Goal: Information Seeking & Learning: Learn about a topic

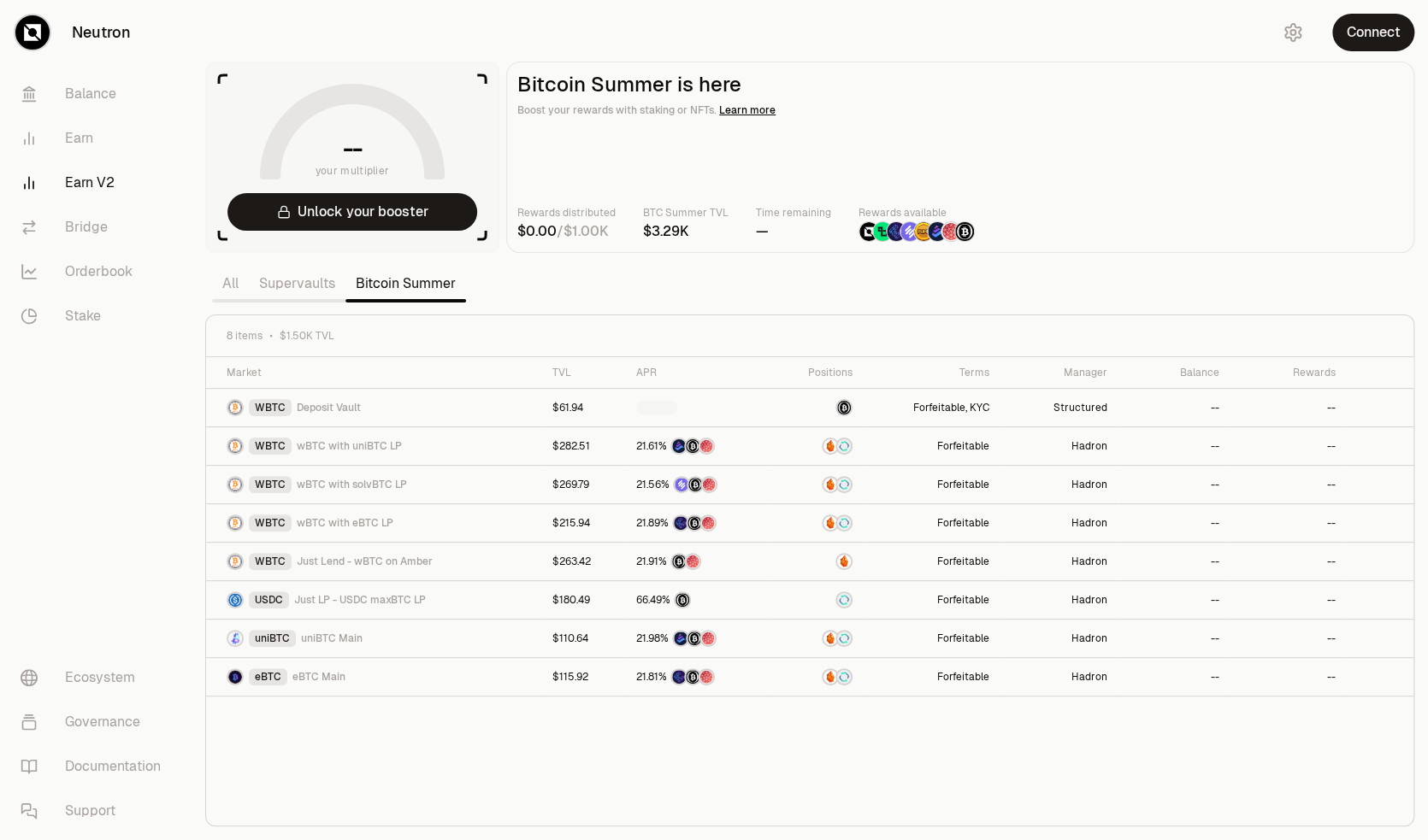
click at [1221, 256] on section "-- your multiplier Unlock your booster Bitcoin Summer is here Boost your reward…" at bounding box center [810, 420] width 1236 height 840
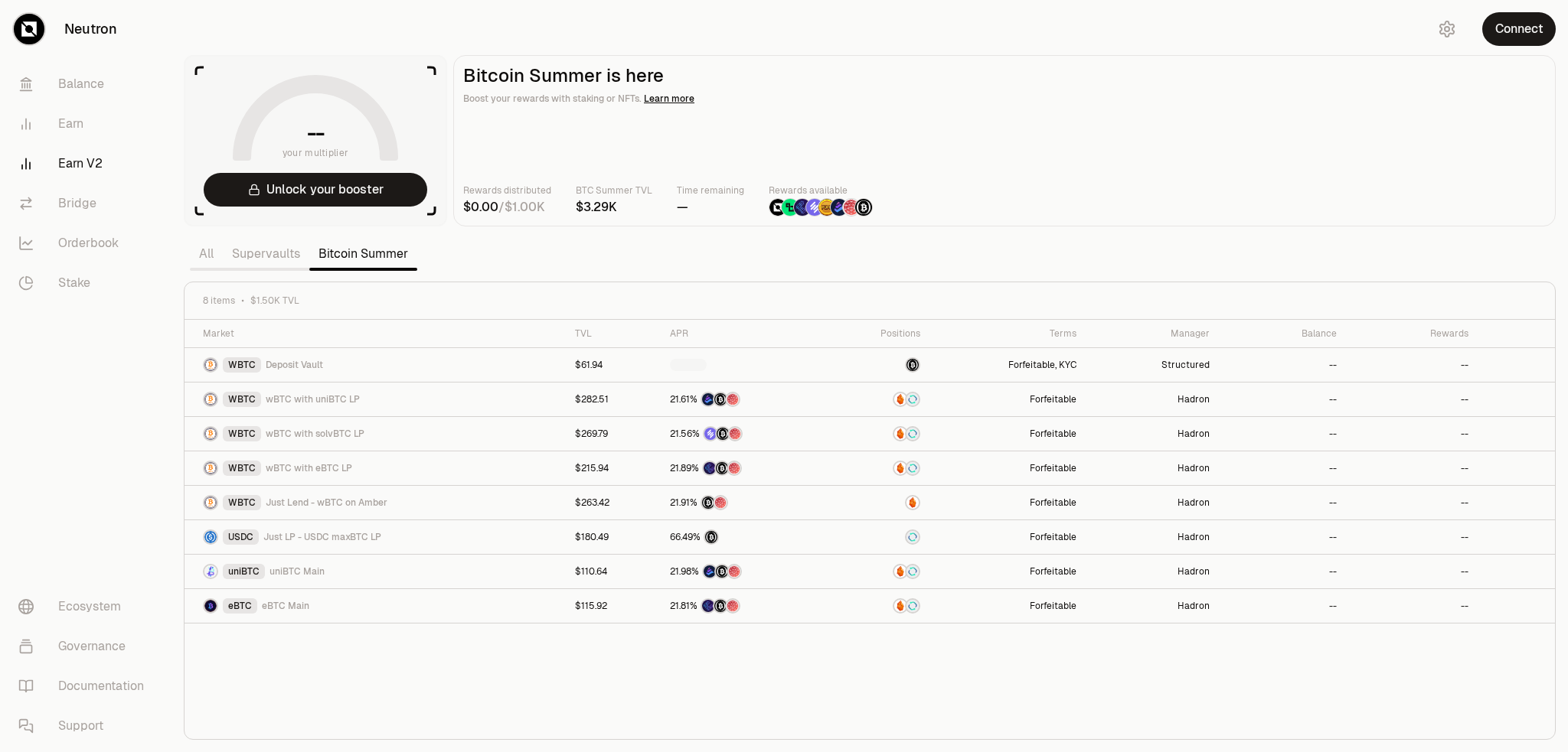
click at [1114, 225] on main "Bitcoin Summer is here Boost your rewards with staking or NFTs. Learn more Rewa…" at bounding box center [1005, 140] width 1102 height 172
click at [282, 259] on link "Supervaults" at bounding box center [265, 254] width 86 height 30
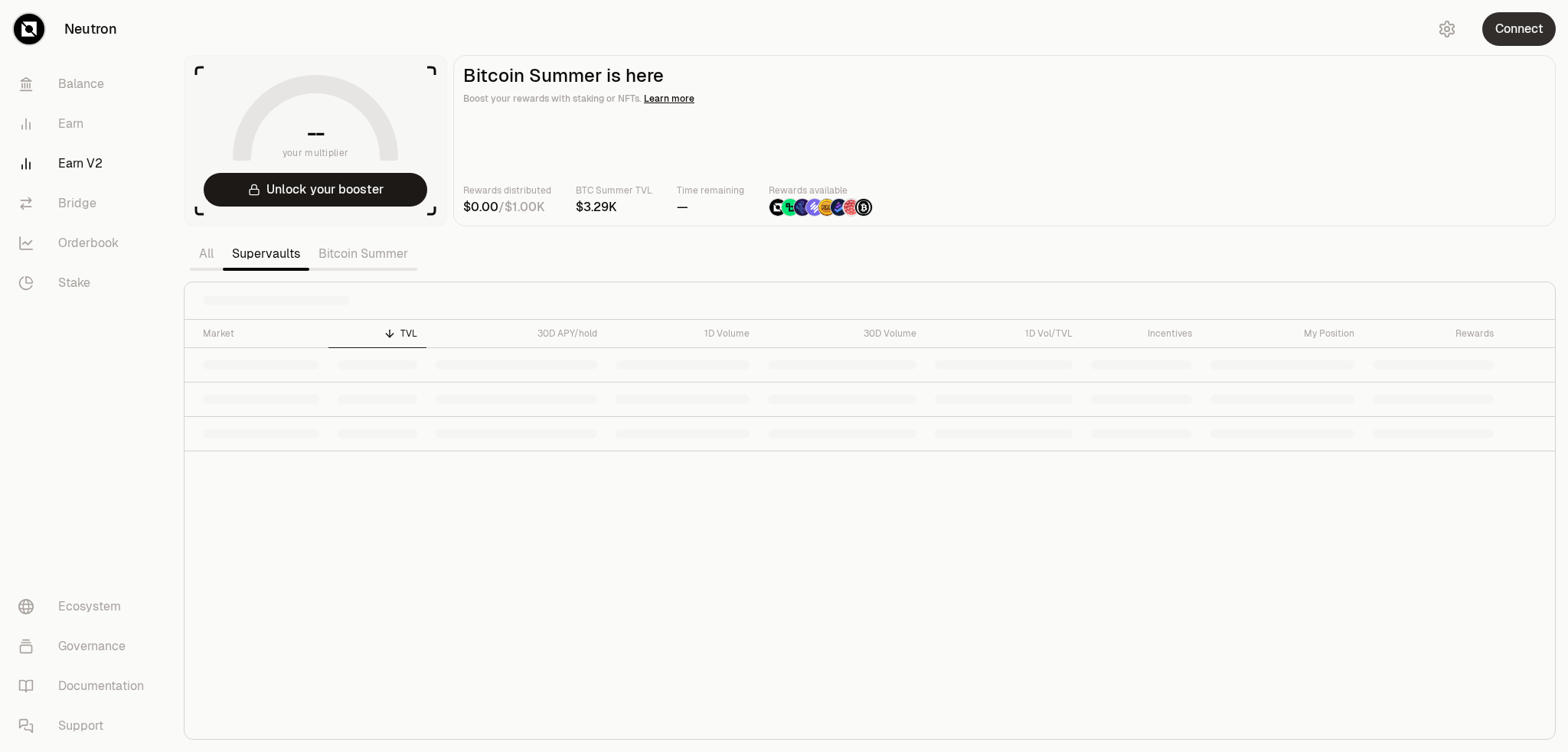
click at [1497, 43] on button "Connect" at bounding box center [1518, 29] width 73 height 34
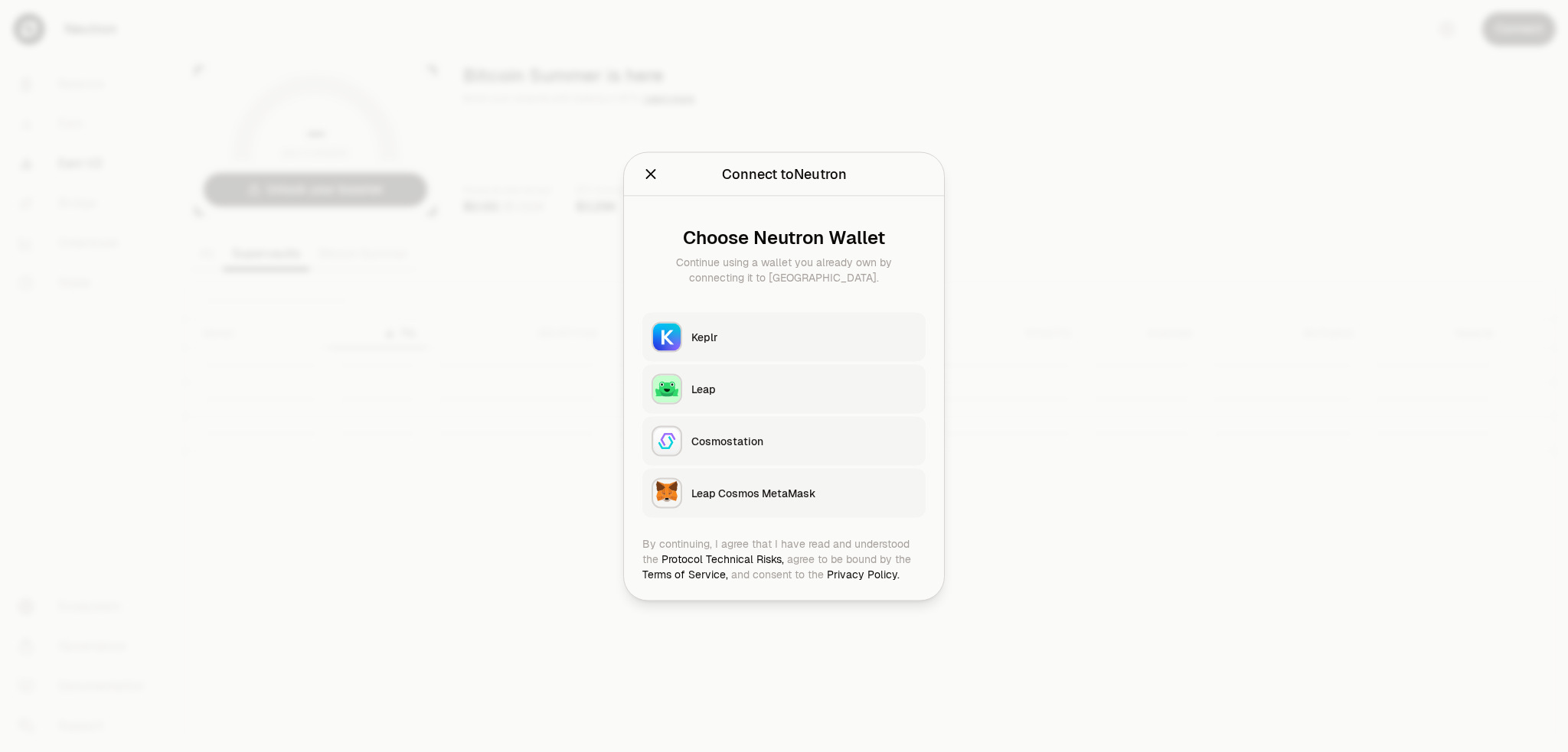
click at [805, 337] on div "Keplr" at bounding box center [804, 337] width 225 height 16
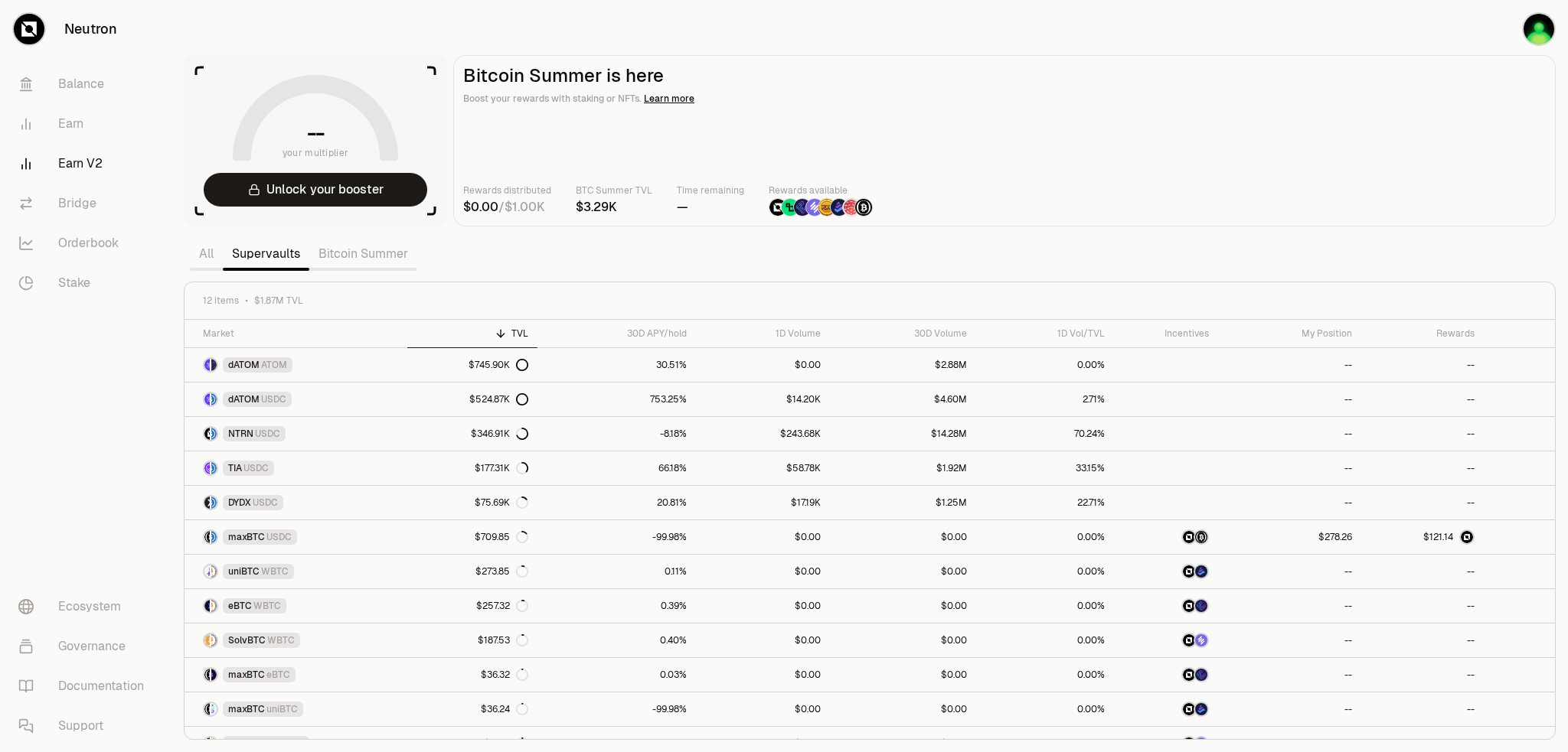
click at [375, 265] on link "Bitcoin Summer" at bounding box center [363, 254] width 108 height 30
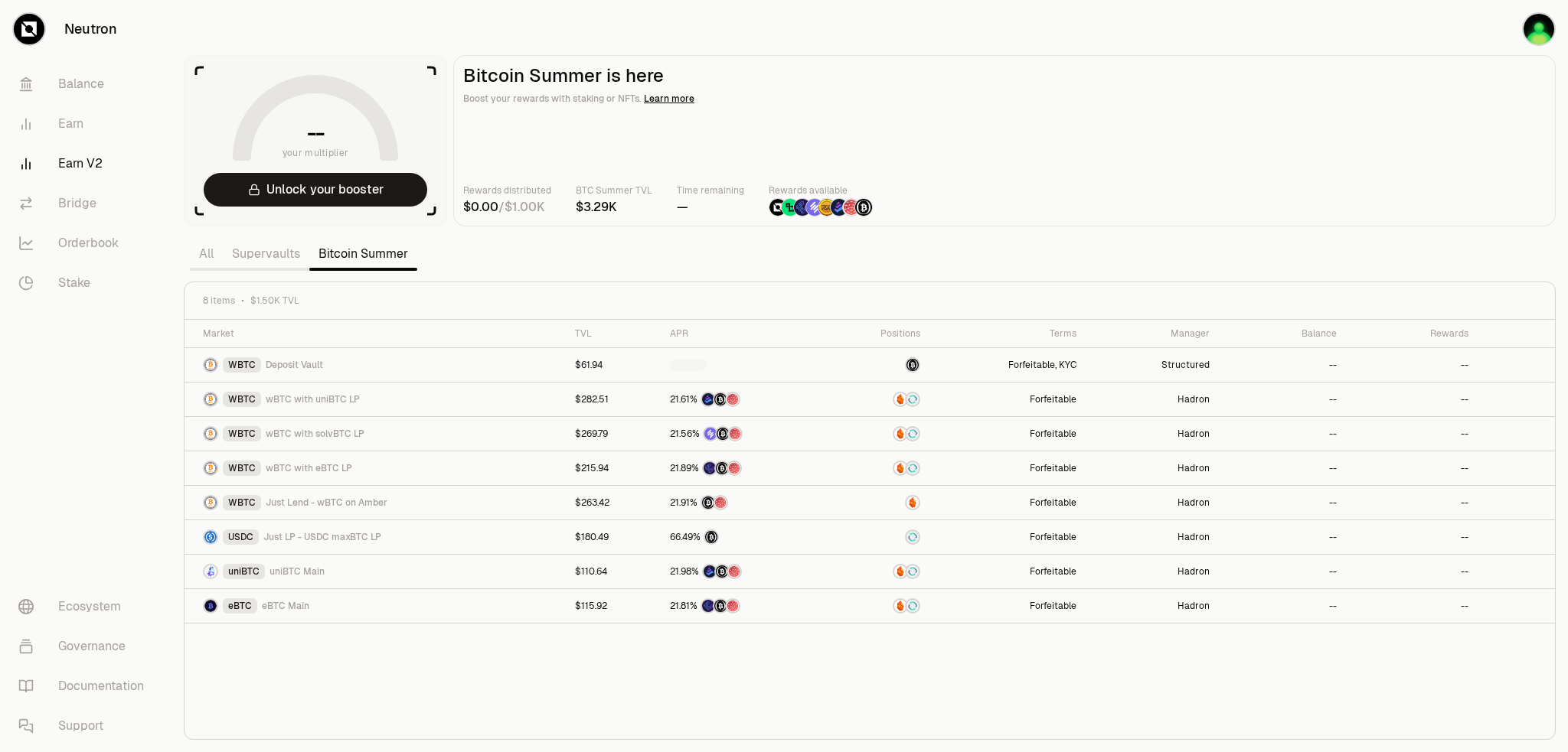
click at [284, 261] on link "Supervaults" at bounding box center [265, 254] width 86 height 30
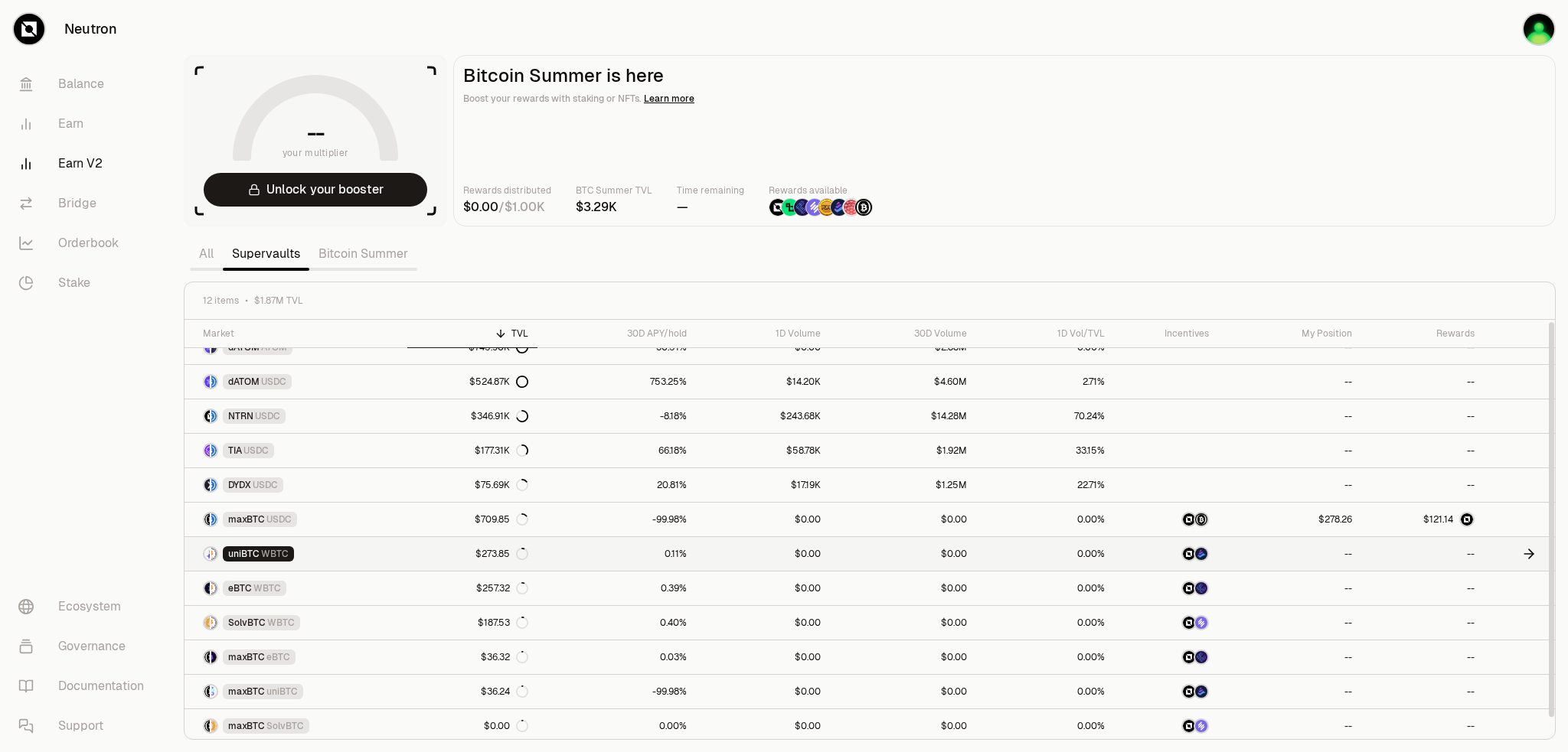
scroll to position [18, 0]
click at [1212, 143] on main "Bitcoin Summer is here Boost your rewards with staking or NFTs. Learn more Rewa…" at bounding box center [1005, 140] width 1102 height 172
click at [1061, 184] on div "Rewards distributed / BTC Summer TVL Time remaining — Rewards available" at bounding box center [1005, 199] width 1083 height 34
click at [412, 262] on link "Bitcoin Summer" at bounding box center [363, 254] width 108 height 30
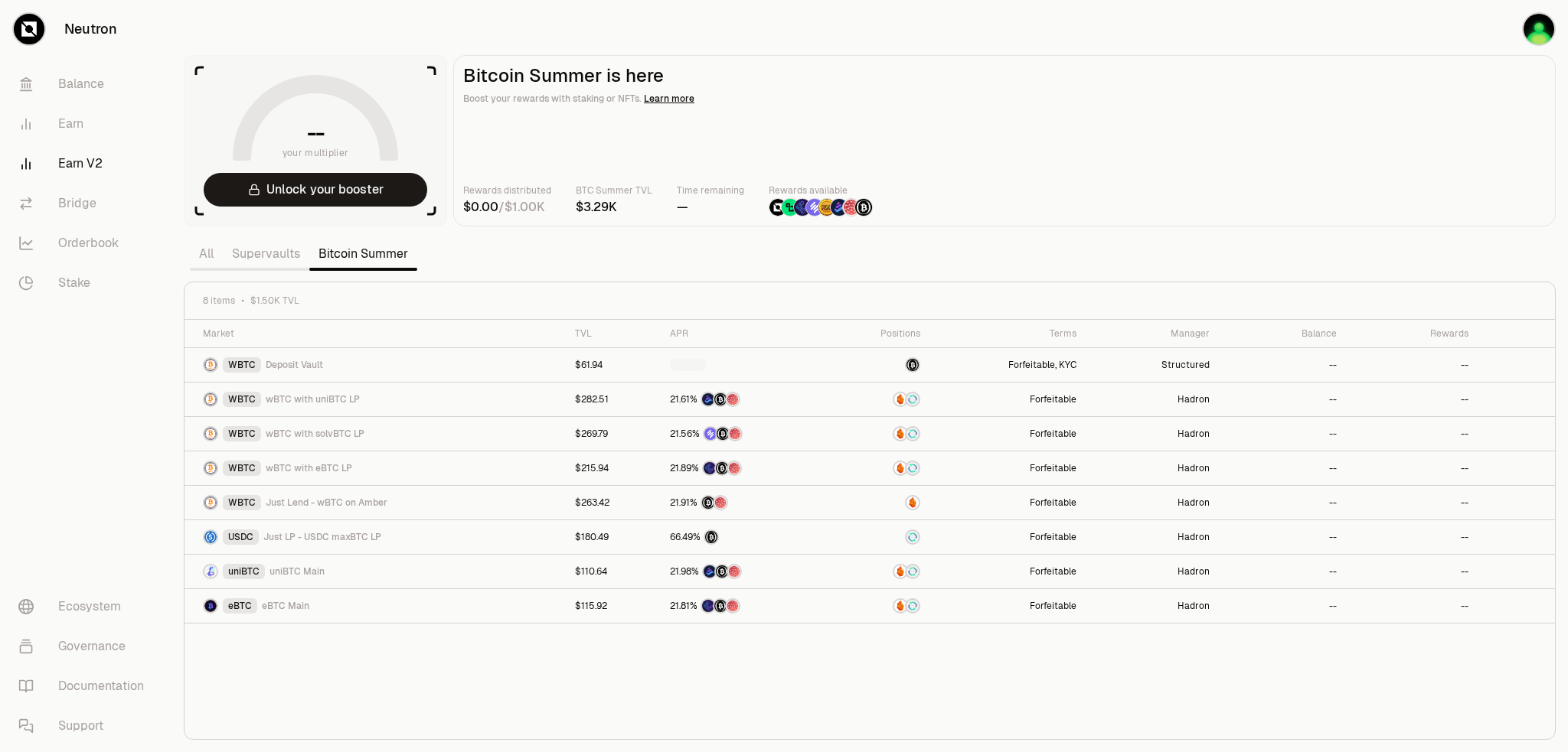
click at [710, 697] on div "Market TVL APR Positions Terms Manager Balance Rewards WBTC Deposit Vault $61.9…" at bounding box center [870, 530] width 1370 height 420
click at [287, 257] on link "Supervaults" at bounding box center [265, 254] width 86 height 30
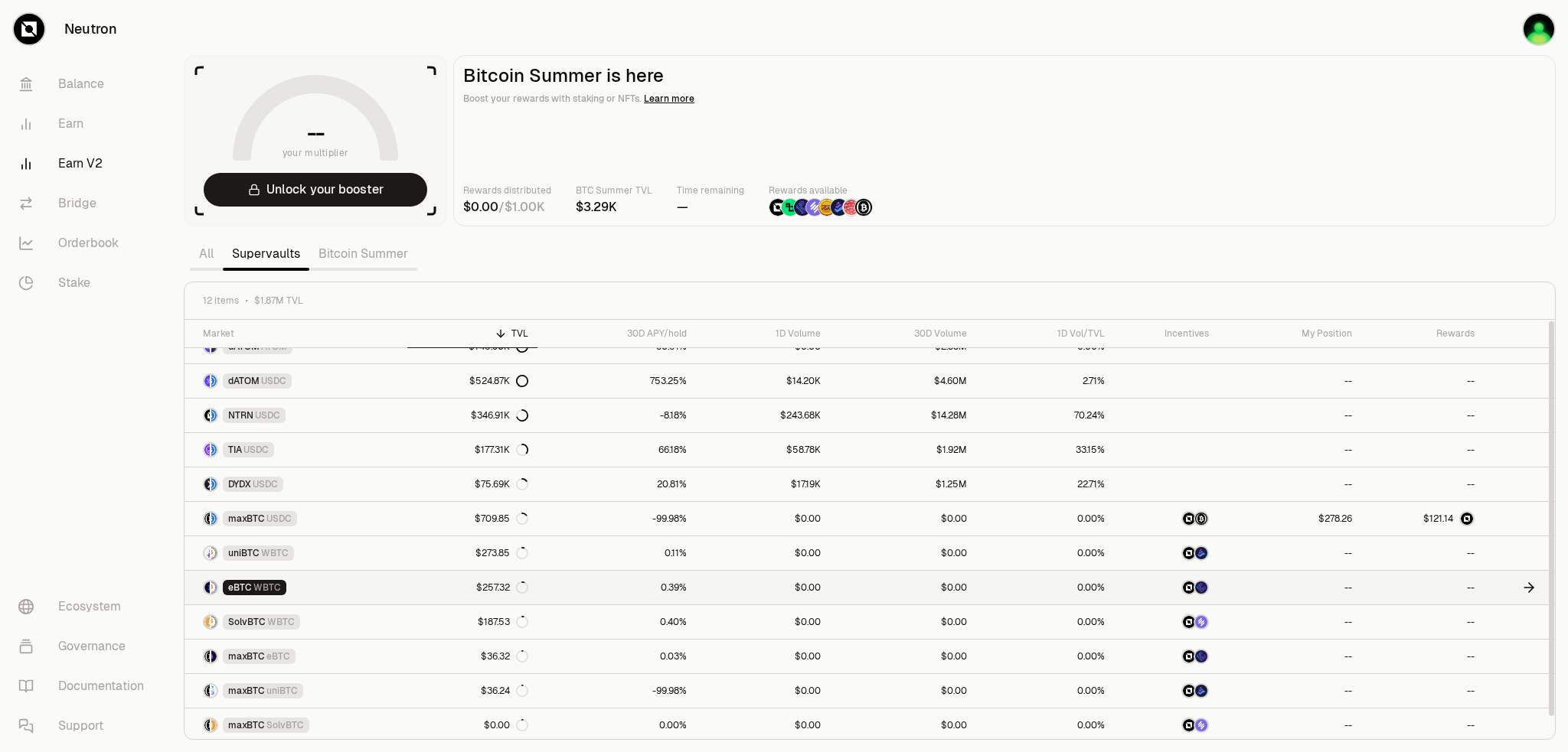
scroll to position [18, 0]
click at [1446, 521] on span "1" at bounding box center [1446, 519] width 4 height 11
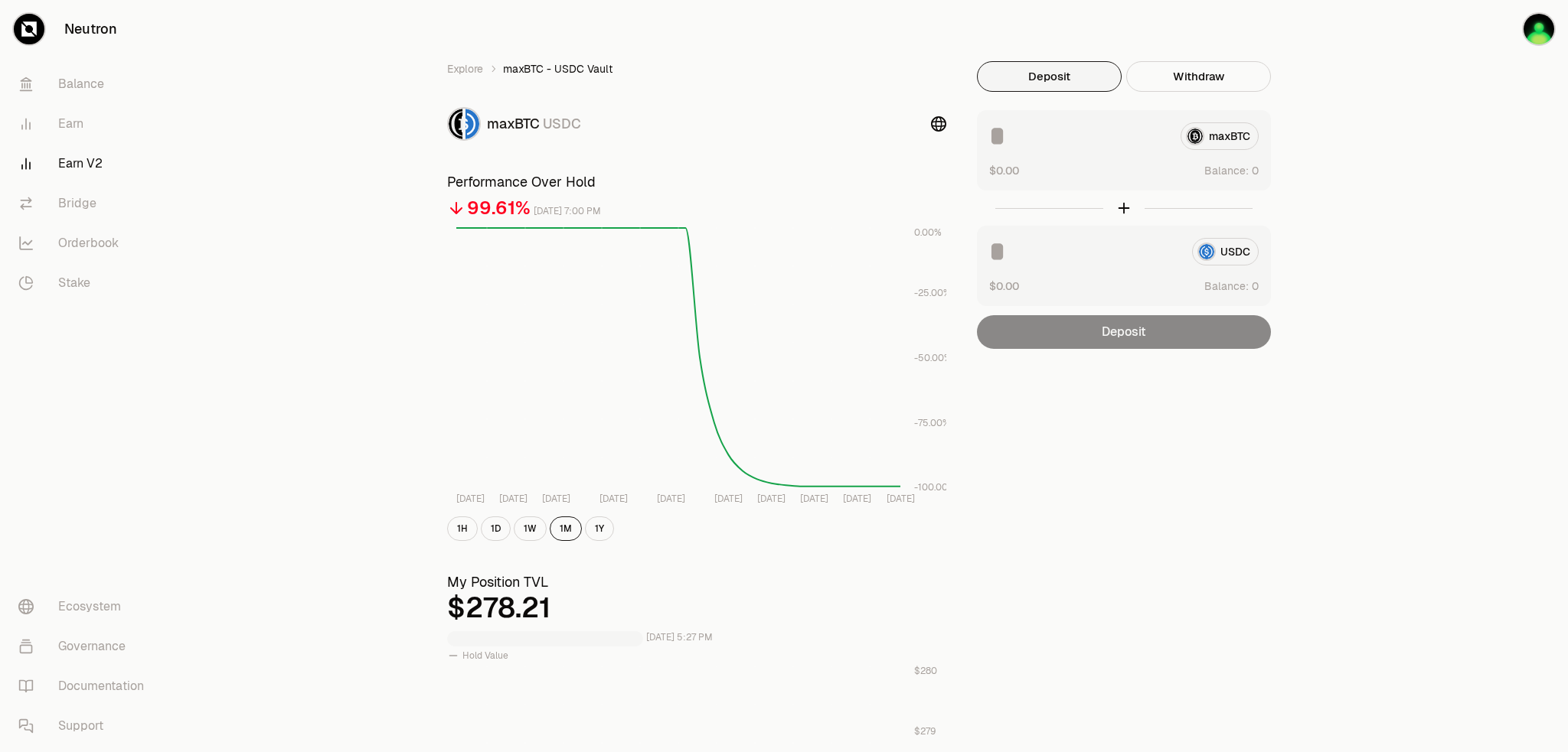
click at [0, 0] on vercel-live-feedback at bounding box center [0, 0] width 0 height 0
click at [1474, 488] on div "Explore maxBTC - USDC Vault maxBTC USDC Performance Over Hold 99.61% [DATE] 7:0…" at bounding box center [870, 714] width 1396 height 1428
click at [467, 70] on link "Explore" at bounding box center [465, 69] width 36 height 16
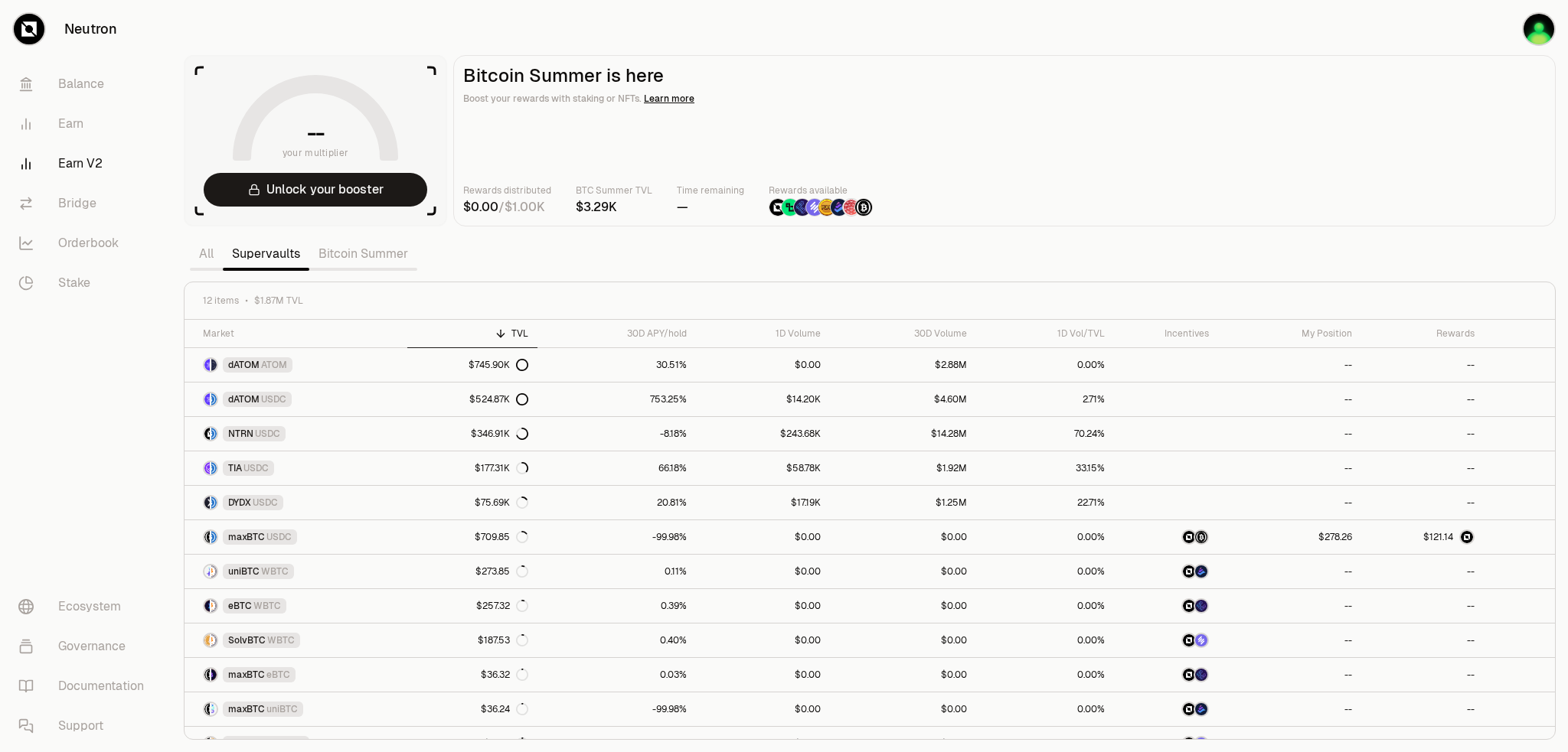
click at [1234, 211] on div "Rewards distributed / BTC Summer TVL Time remaining — Rewards available" at bounding box center [1005, 199] width 1083 height 34
click at [363, 250] on link "Bitcoin Summer" at bounding box center [363, 254] width 108 height 30
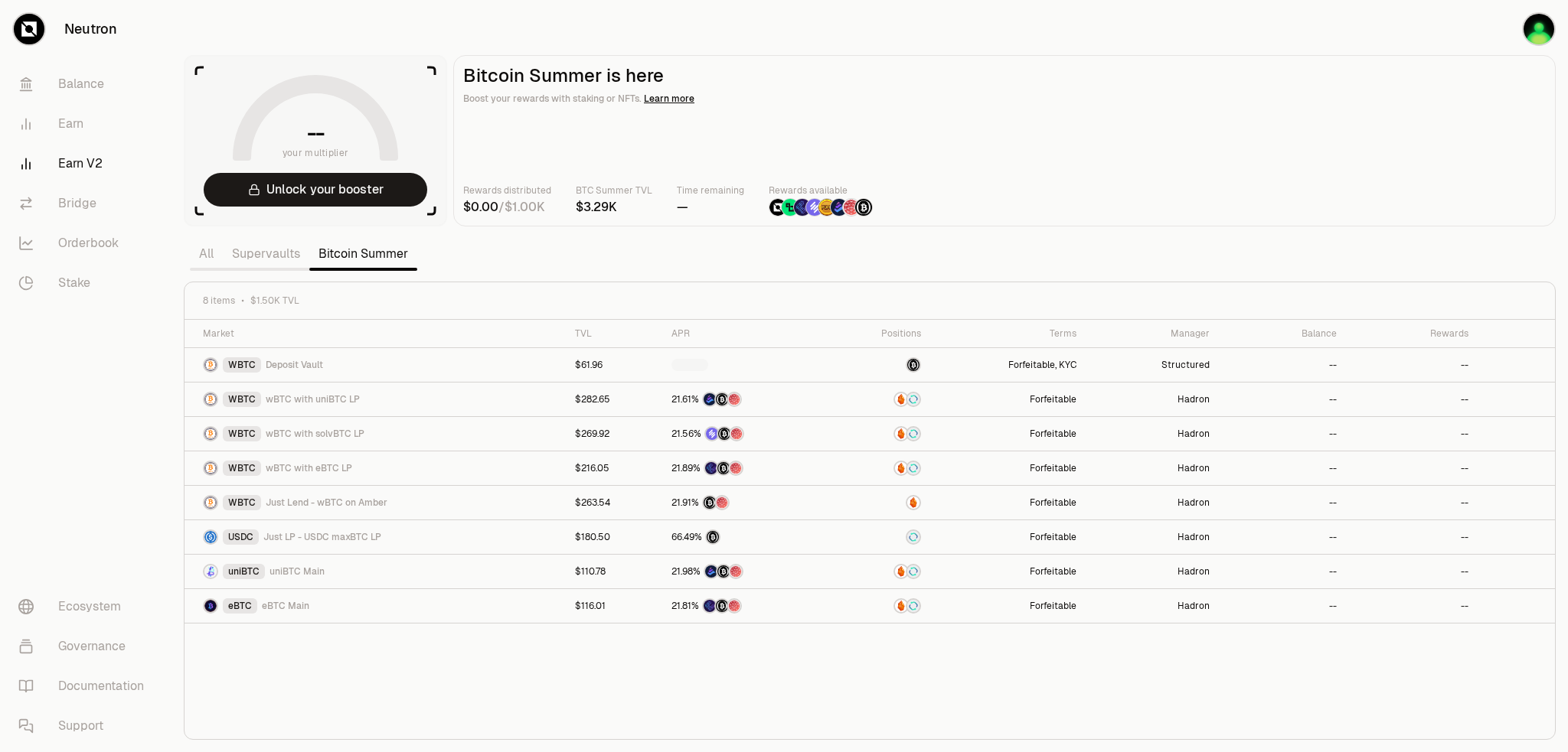
click at [1009, 672] on div "Market TVL APR Positions Terms Manager Balance Rewards WBTC Deposit Vault $61.9…" at bounding box center [870, 530] width 1370 height 420
click at [1237, 222] on main "Bitcoin Summer is here Boost your rewards with staking or NFTs. Learn more Rewa…" at bounding box center [1005, 140] width 1102 height 172
click at [771, 658] on div "Market TVL APR Positions Terms Manager Balance Rewards WBTC Deposit Vault $61.9…" at bounding box center [870, 530] width 1370 height 420
click at [772, 697] on div "Market TVL APR Positions Terms Manager Balance Rewards WBTC Deposit Vault $61.9…" at bounding box center [870, 530] width 1370 height 420
click at [321, 195] on button "Unlock your booster" at bounding box center [315, 190] width 223 height 34
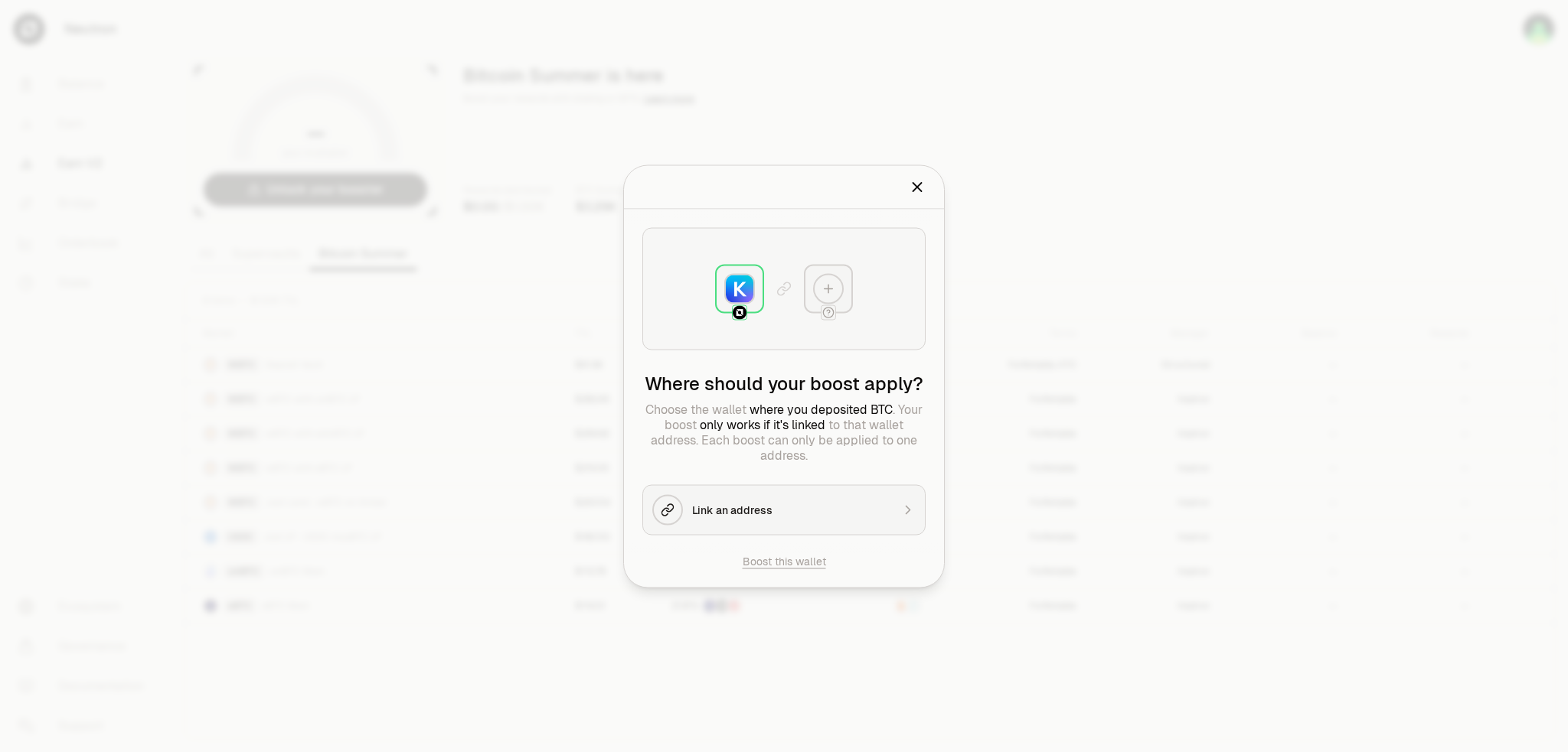
click at [785, 566] on button "Boost this wallet" at bounding box center [784, 561] width 84 height 16
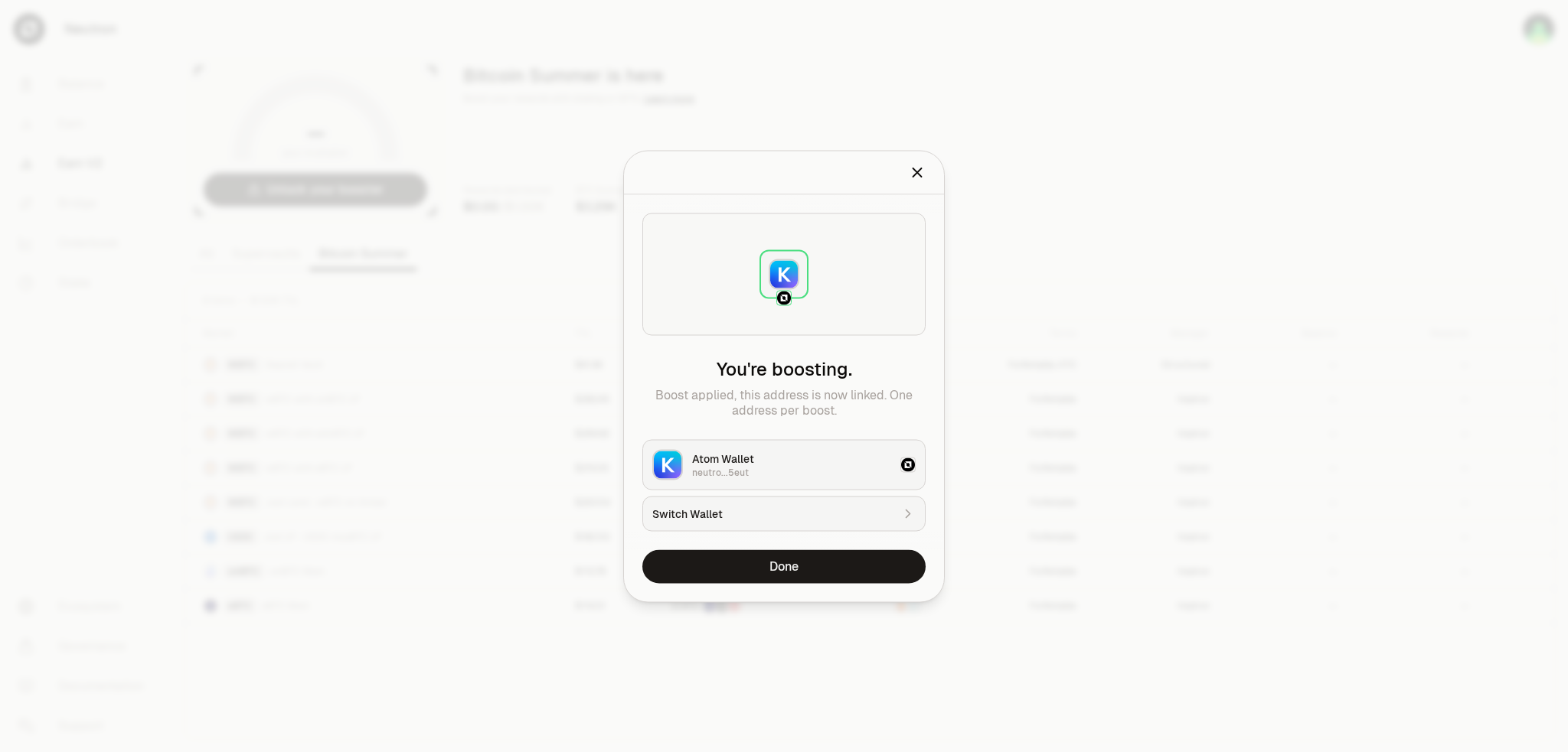
click at [787, 473] on div "neutro...5eut" at bounding box center [792, 472] width 199 height 12
click at [808, 569] on button "Done" at bounding box center [784, 566] width 283 height 34
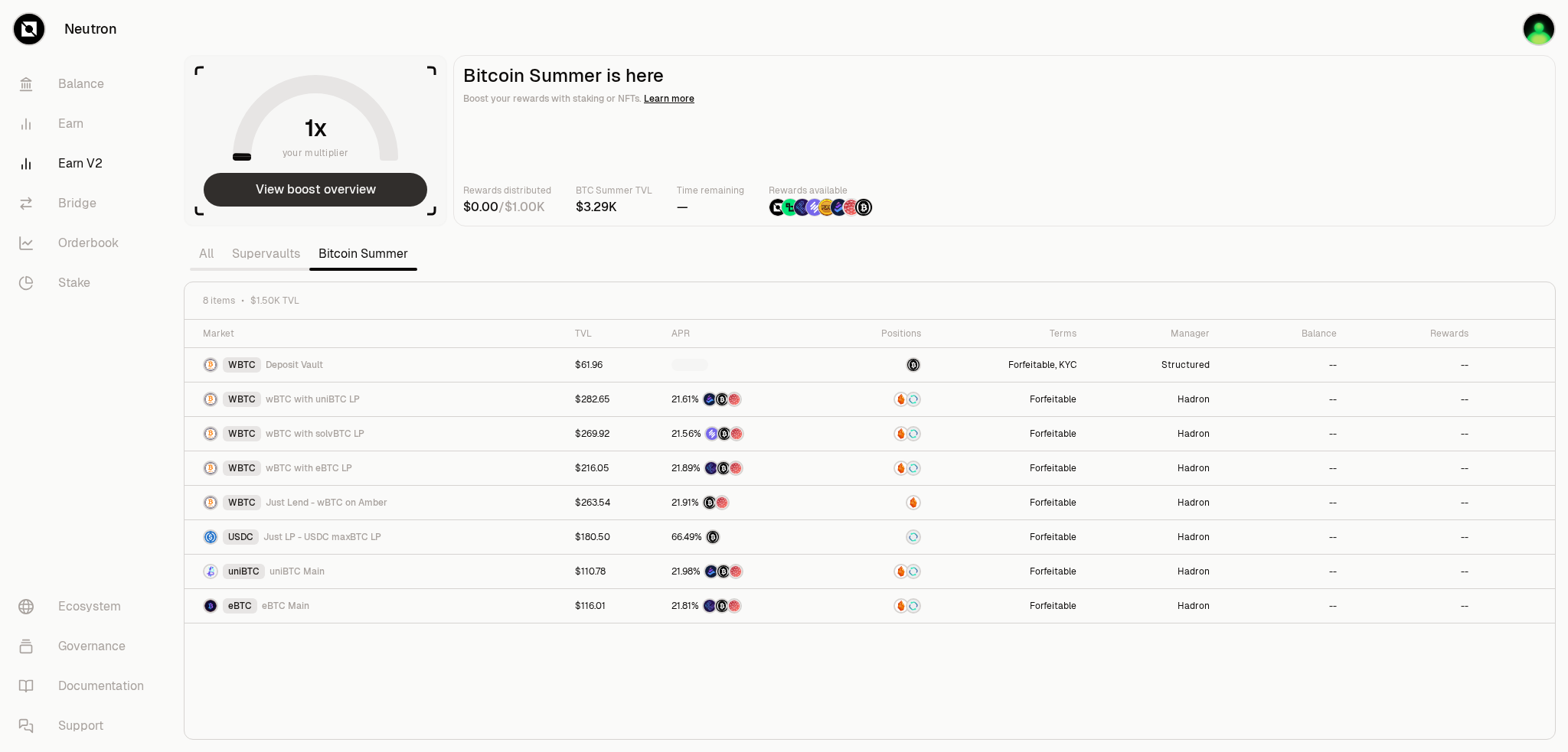
click at [336, 198] on button "View boost overview" at bounding box center [315, 190] width 223 height 34
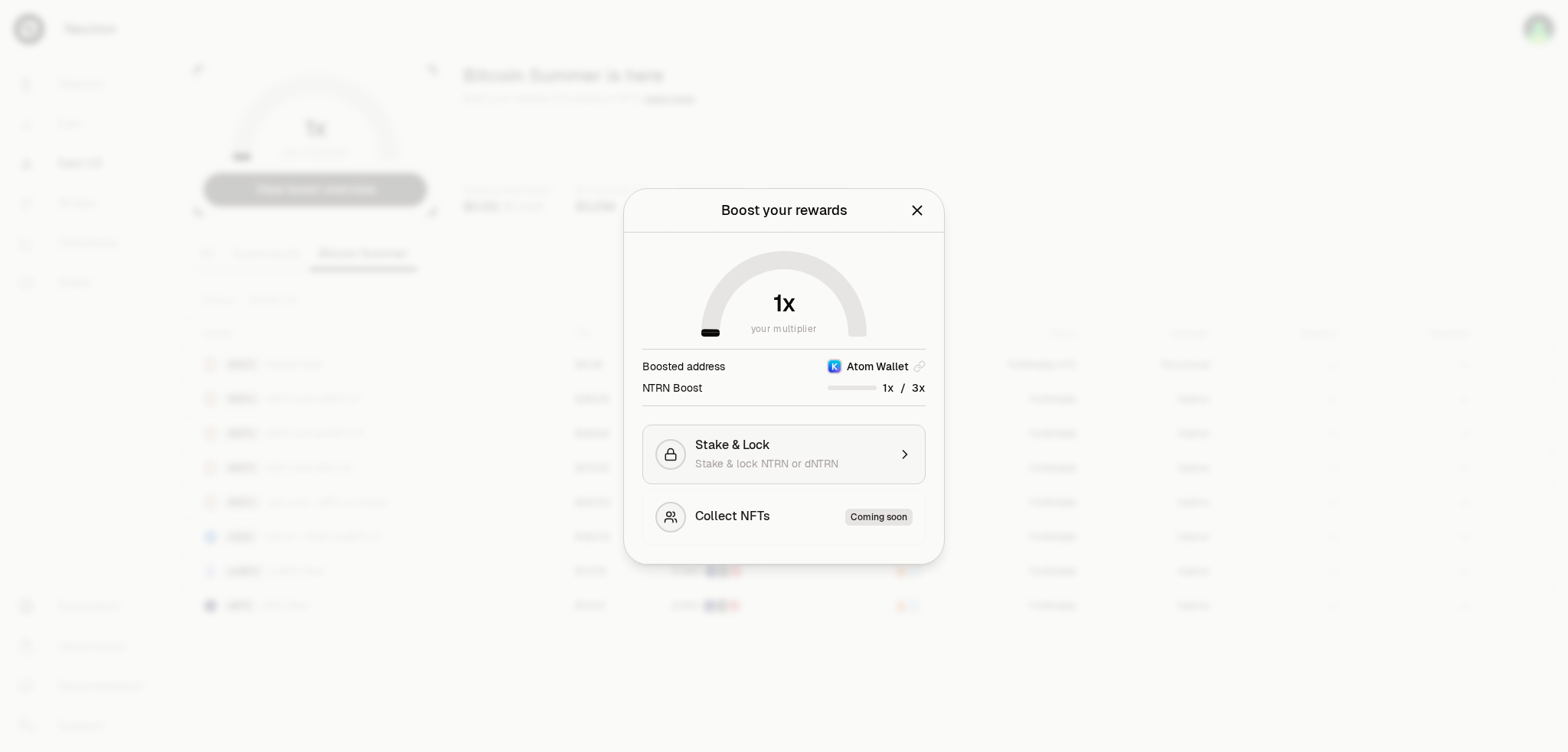
click at [842, 464] on div "Stake & lock NTRN or dNTRN" at bounding box center [791, 464] width 193 height 16
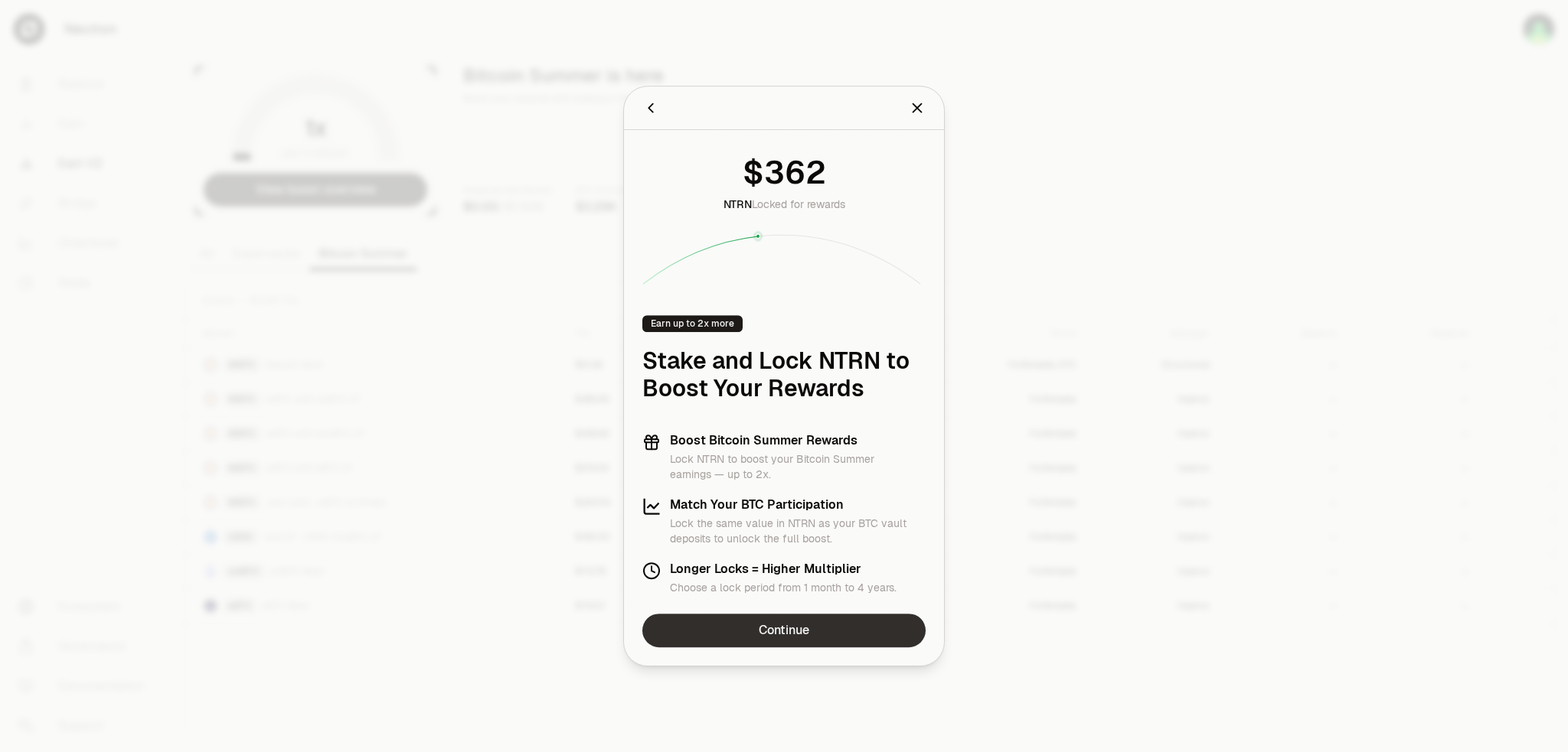
click at [821, 634] on link "Continue" at bounding box center [784, 630] width 283 height 34
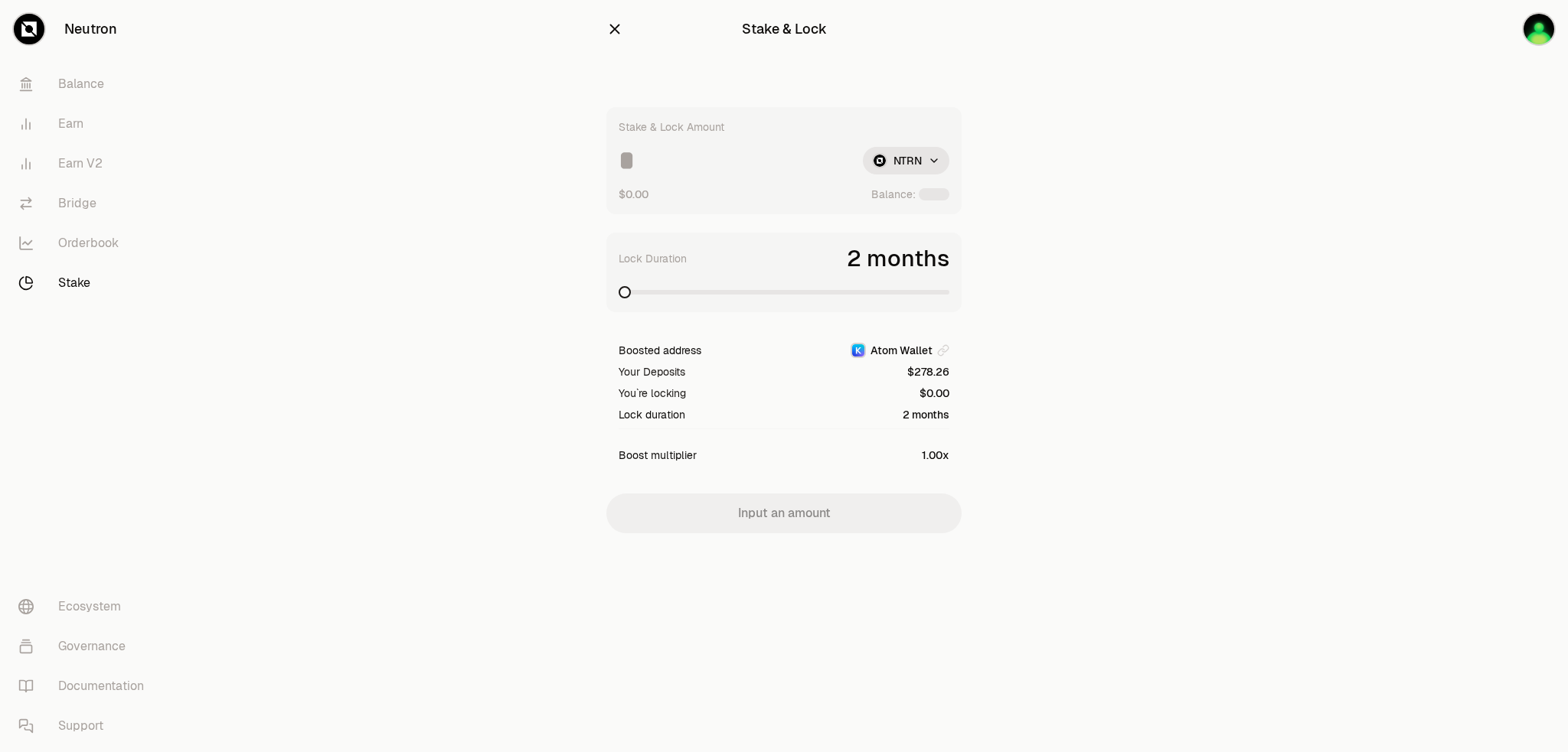
click at [706, 163] on input at bounding box center [734, 161] width 232 height 28
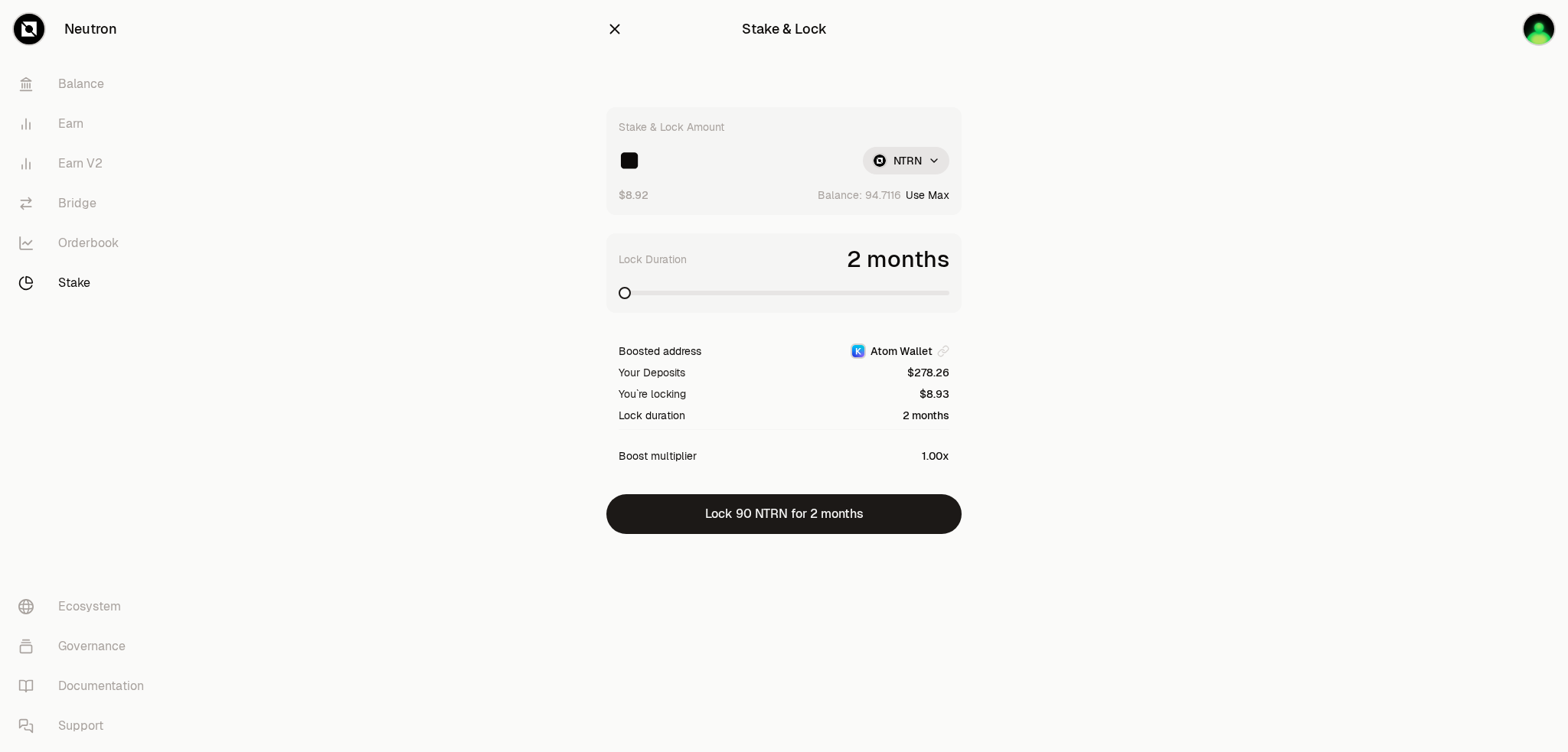
type input "**"
click at [922, 299] on span at bounding box center [917, 293] width 12 height 12
click at [950, 300] on span at bounding box center [784, 293] width 331 height 16
click at [809, 299] on span at bounding box center [815, 293] width 12 height 12
drag, startPoint x: 420, startPoint y: 604, endPoint x: 424, endPoint y: 594, distance: 10.8
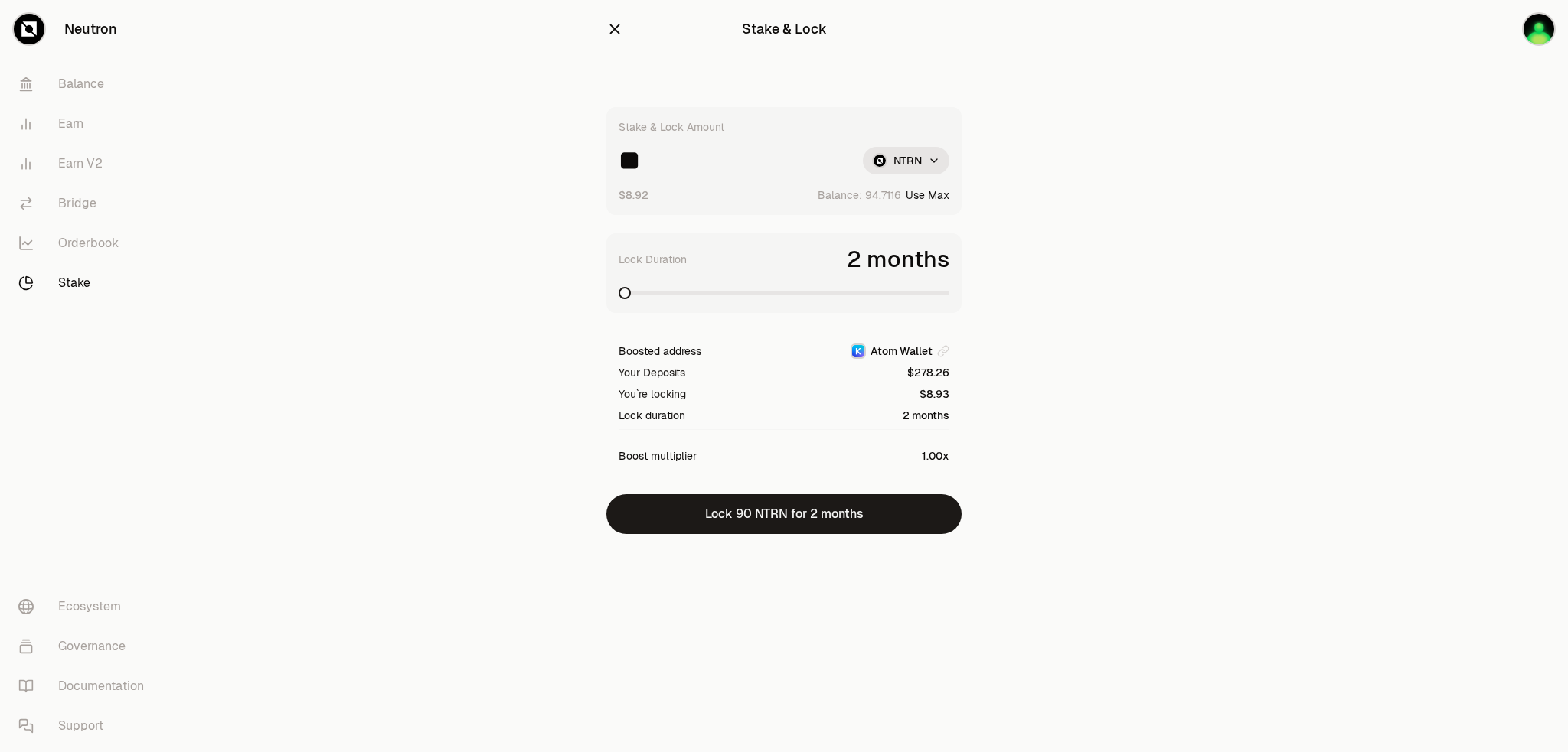
click at [421, 603] on div "Neutron Balance Earn Earn V2 Bridge Orderbook Stake Ecosystem Governance Docume…" at bounding box center [870, 376] width 1396 height 752
click at [85, 158] on link "Earn V2" at bounding box center [85, 163] width 159 height 39
click at [77, 164] on link "Earn V2" at bounding box center [85, 163] width 159 height 39
click at [97, 159] on link "Earn V2" at bounding box center [85, 163] width 159 height 39
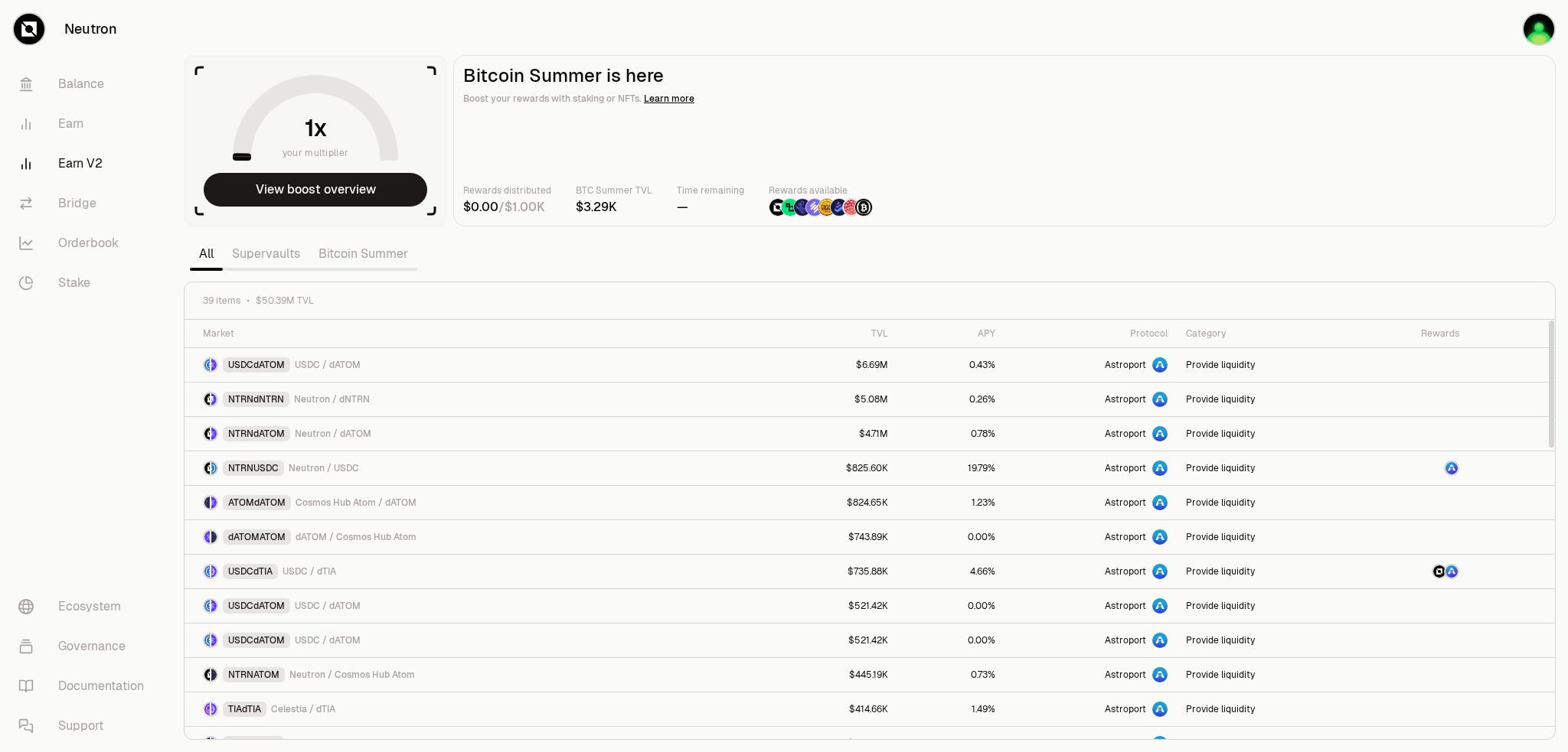
click at [264, 251] on link "Supervaults" at bounding box center [265, 254] width 86 height 30
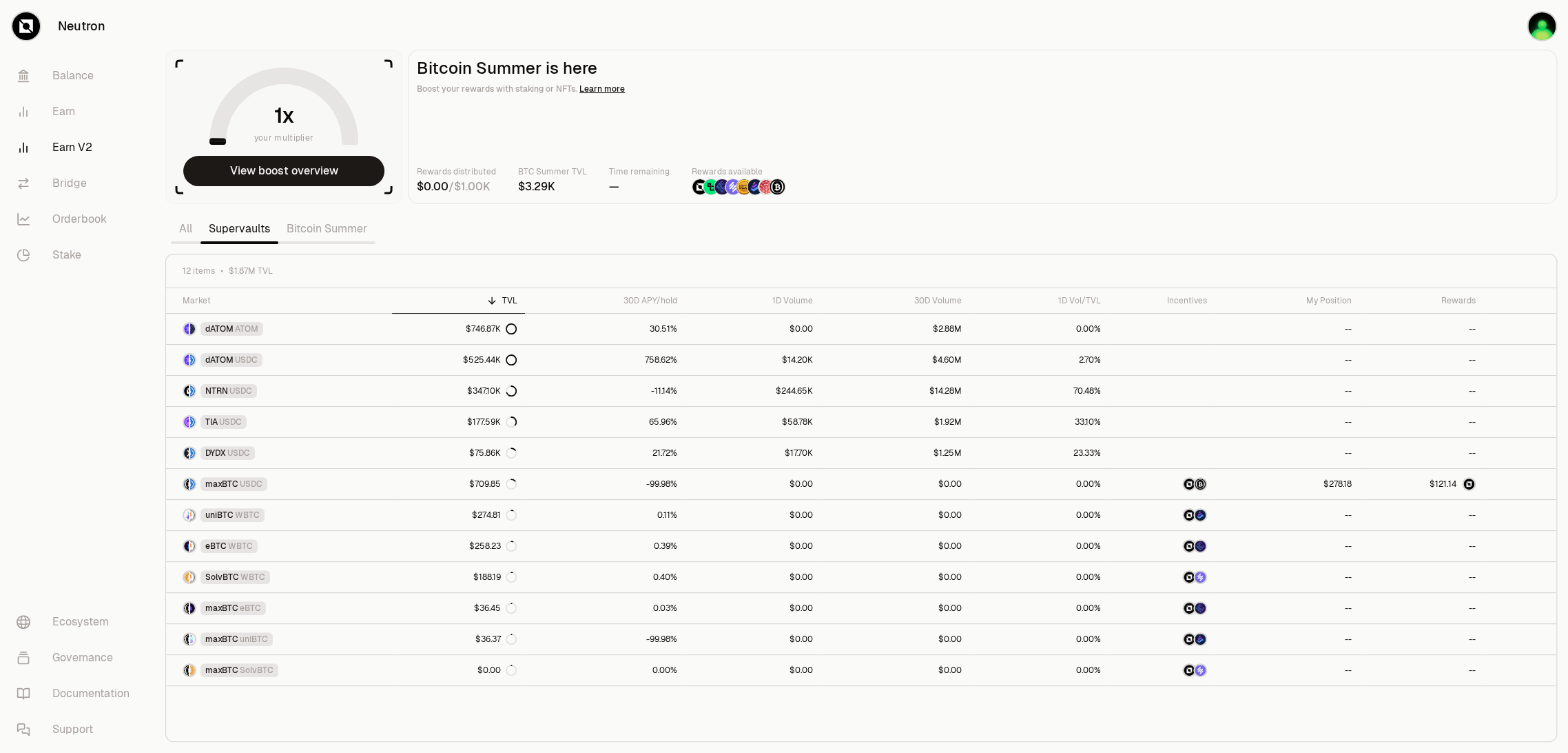
click at [1009, 677] on div "Market TVL 30D APY/hold 1D Volume 30D Volume 1D Vol/TVL Incentives My Position …" at bounding box center [861, 515] width 1391 height 453
click at [1085, 169] on div "Rewards distributed / BTC Summer TVL Time remaining — Rewards available" at bounding box center [982, 180] width 1131 height 30
click at [1297, 124] on main "Bitcoin Summer is here Boost your rewards with staking or NFTs. Learn more Rewa…" at bounding box center [982, 126] width 1150 height 155
click at [1212, 166] on div "Rewards distributed / BTC Summer TVL Time remaining — Rewards available" at bounding box center [982, 180] width 1131 height 30
click at [1161, 183] on div "Rewards distributed / BTC Summer TVL Time remaining — Rewards available" at bounding box center [982, 180] width 1131 height 30
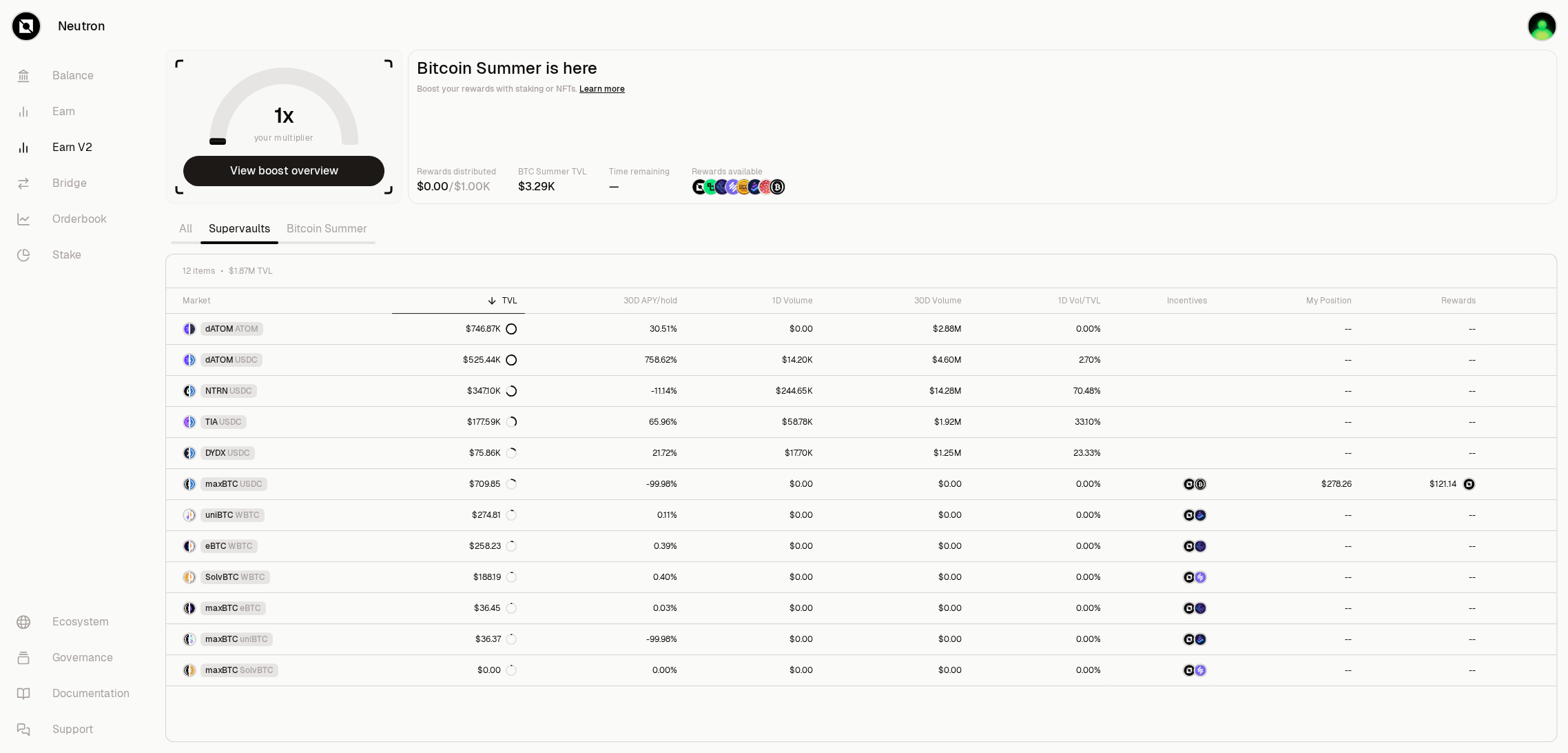
click at [1170, 178] on div "Rewards distributed / BTC Summer TVL Time remaining — Rewards available" at bounding box center [982, 180] width 1131 height 30
click at [1180, 178] on div "Rewards distributed / BTC Summer TVL Time remaining — Rewards available" at bounding box center [982, 180] width 1131 height 30
click at [1046, 167] on div "Rewards distributed / BTC Summer TVL Time remaining — Rewards available" at bounding box center [982, 180] width 1131 height 30
click at [985, 132] on main "Bitcoin Summer is here Boost your rewards with staking or NFTs. Learn more Rewa…" at bounding box center [982, 126] width 1150 height 155
click at [1252, 677] on div "Market TVL 30D APY/hold 1D Volume 30D Volume 1D Vol/TVL Incentives My Position …" at bounding box center [861, 515] width 1391 height 453
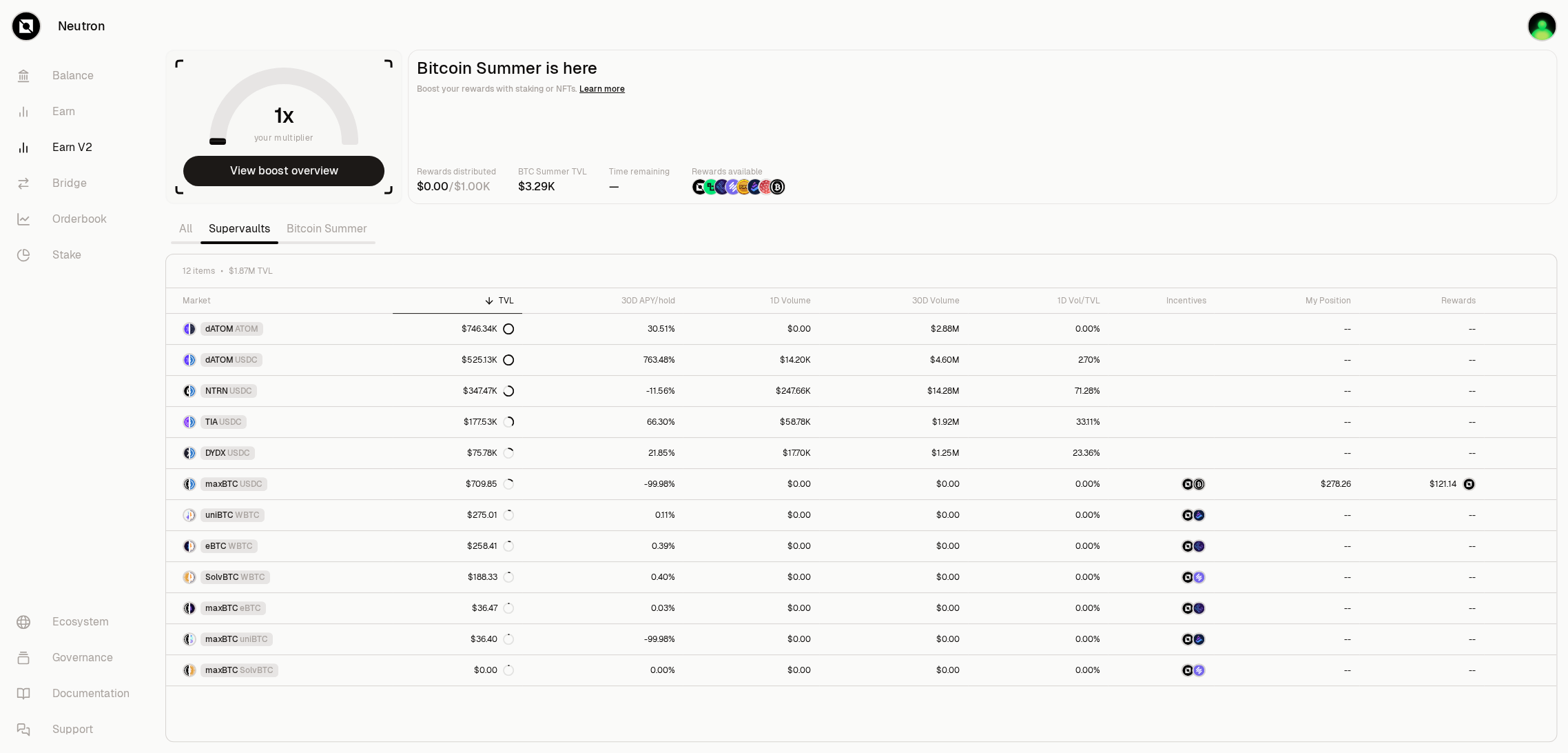
click at [954, 141] on main "Bitcoin Summer is here Boost your rewards with staking or NFTs. Learn more Rewa…" at bounding box center [982, 126] width 1150 height 155
click at [1060, 142] on main "Bitcoin Summer is here Boost your rewards with staking or NFTs. Learn more Rewa…" at bounding box center [982, 126] width 1150 height 155
click at [1411, 484] on icon at bounding box center [1533, 484] width 14 height 14
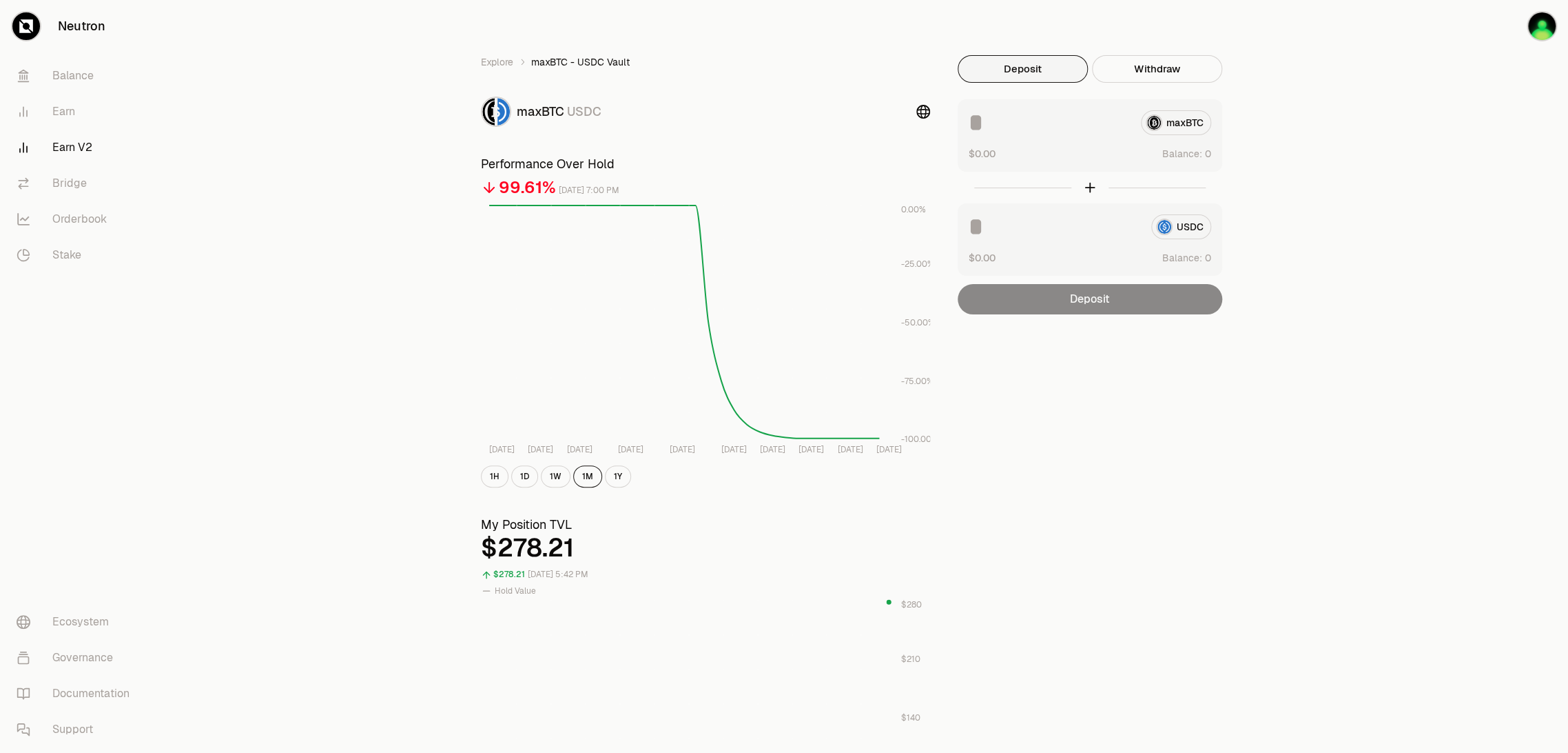
click at [362, 462] on div "Explore maxBTC - USDC Vault maxBTC USDC Performance Over Hold 99.61% [DATE] 7:0…" at bounding box center [861, 644] width 1414 height 1287
click at [69, 149] on link "Earn V2" at bounding box center [77, 147] width 143 height 36
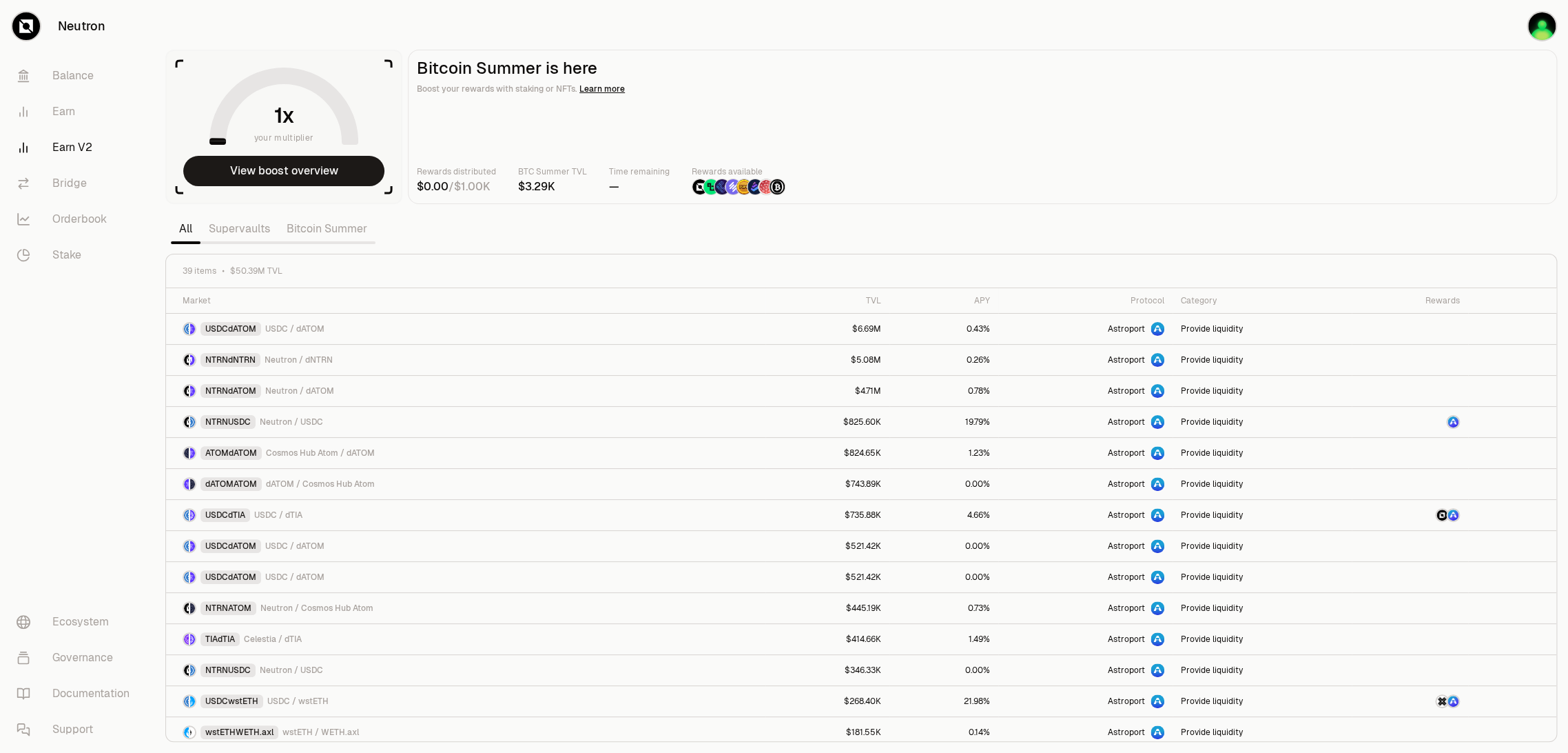
click at [240, 230] on link "Supervaults" at bounding box center [239, 229] width 78 height 27
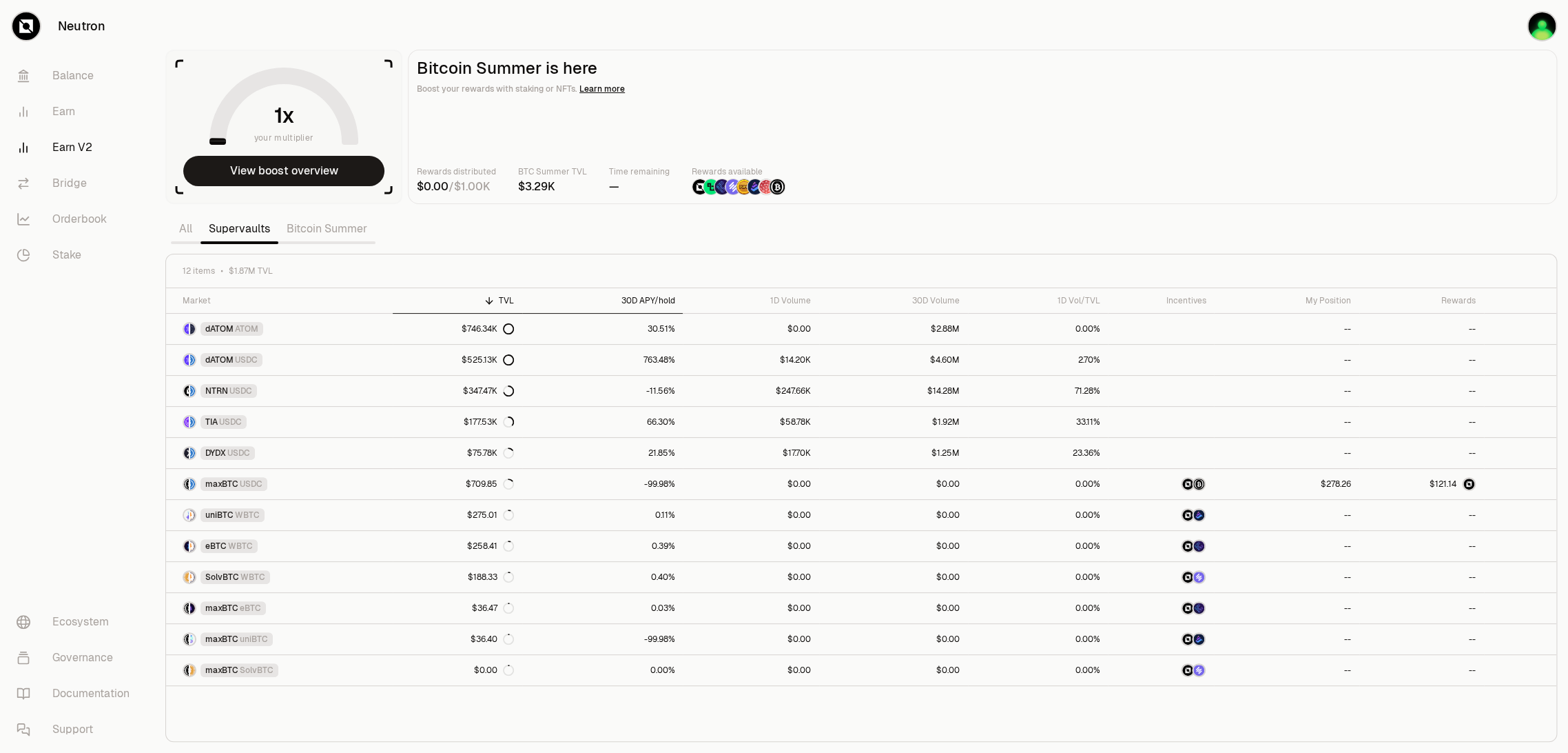
click at [645, 298] on div "30D APY/hold" at bounding box center [603, 300] width 144 height 11
click at [224, 337] on link "dATOM USDC" at bounding box center [279, 328] width 227 height 30
click at [662, 303] on div "30D APY/hold" at bounding box center [603, 300] width 144 height 11
click at [1039, 125] on main "Bitcoin Summer is here Boost your rewards with staking or NFTs. Learn more Rewa…" at bounding box center [982, 126] width 1150 height 155
click at [987, 158] on main "Bitcoin Summer is here Boost your rewards with staking or NFTs. Learn more Rewa…" at bounding box center [982, 126] width 1150 height 155
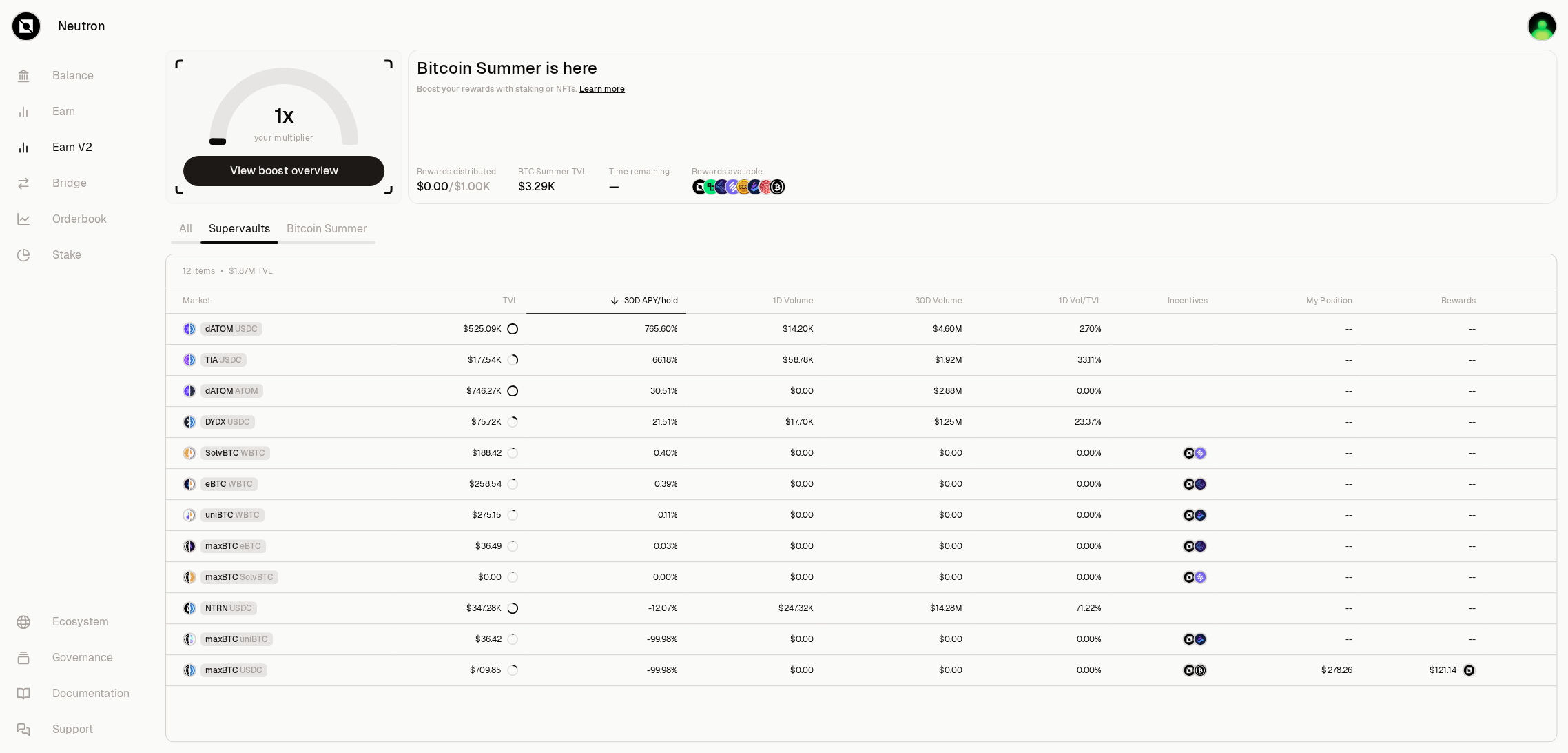
click at [1028, 192] on div "Rewards distributed / BTC Summer TVL Time remaining — Rewards available" at bounding box center [982, 180] width 1131 height 30
click at [1019, 206] on section "your multiplier View boost overview Bitcoin Summer is here Boost your rewards w…" at bounding box center [861, 376] width 1414 height 753
click at [309, 230] on link "Bitcoin Summer" at bounding box center [327, 229] width 97 height 27
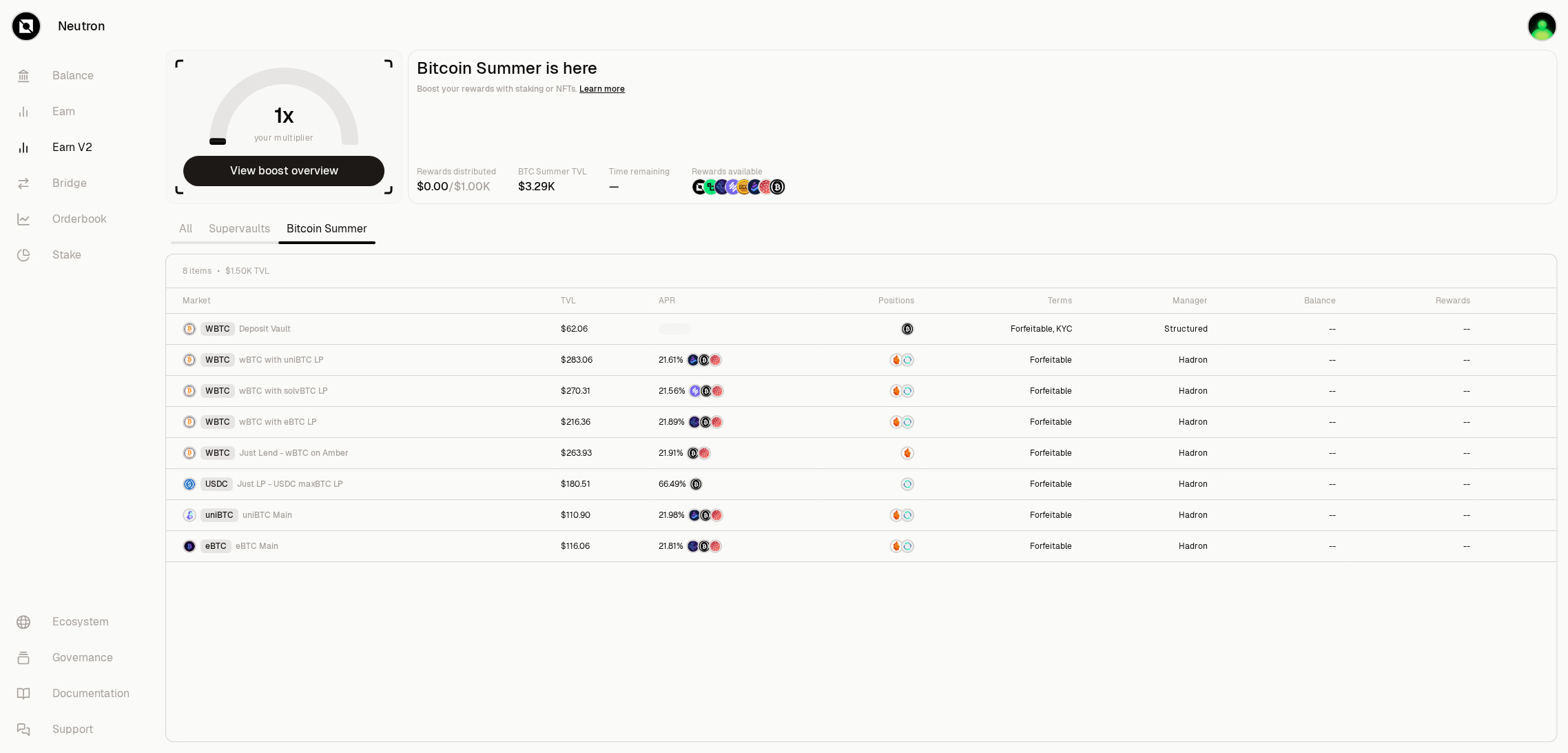
click at [994, 144] on main "Bitcoin Summer is here Boost your rewards with staking or NFTs. Learn more Rewa…" at bounding box center [982, 126] width 1150 height 155
click at [237, 229] on link "Supervaults" at bounding box center [239, 229] width 78 height 27
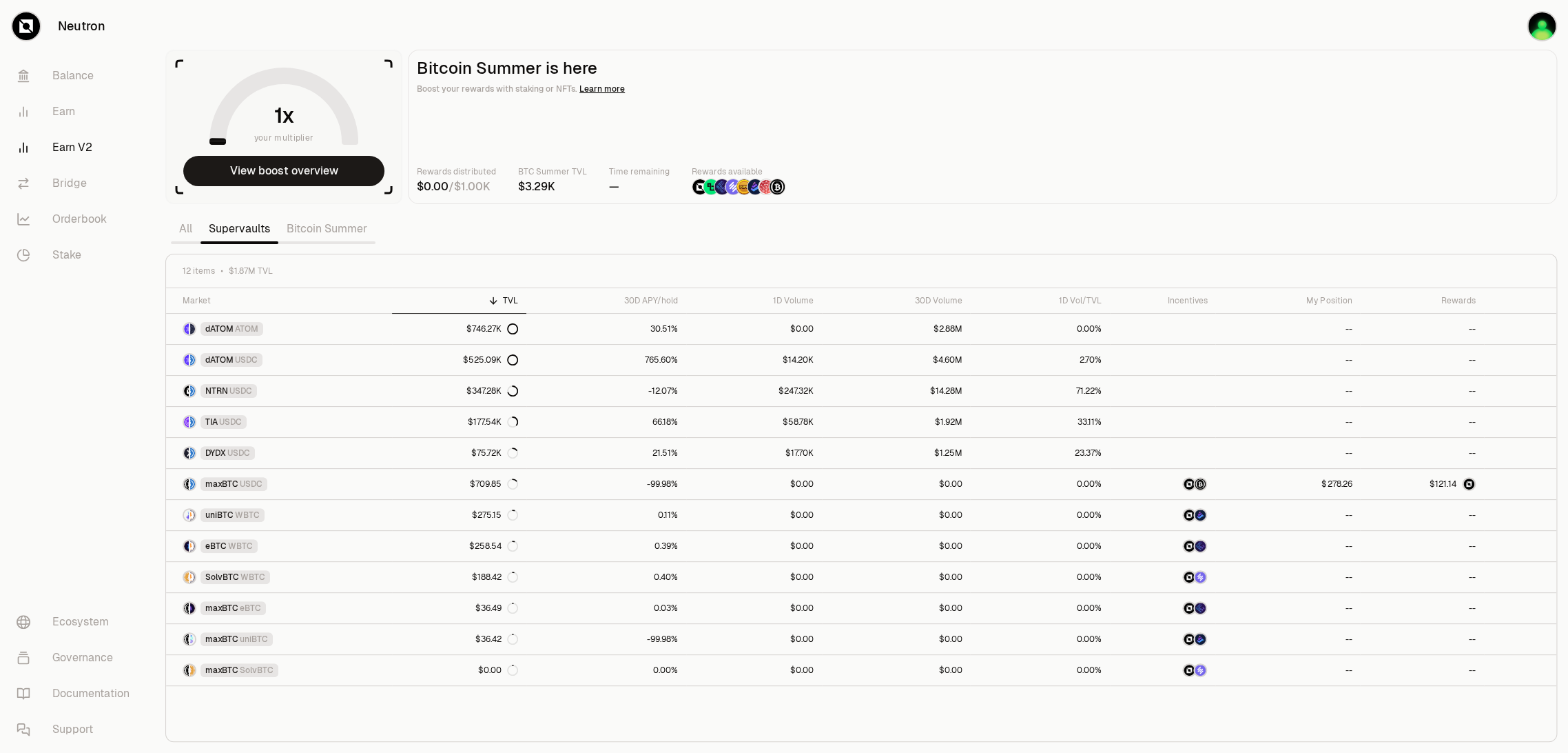
click at [309, 232] on link "Bitcoin Summer" at bounding box center [327, 229] width 97 height 27
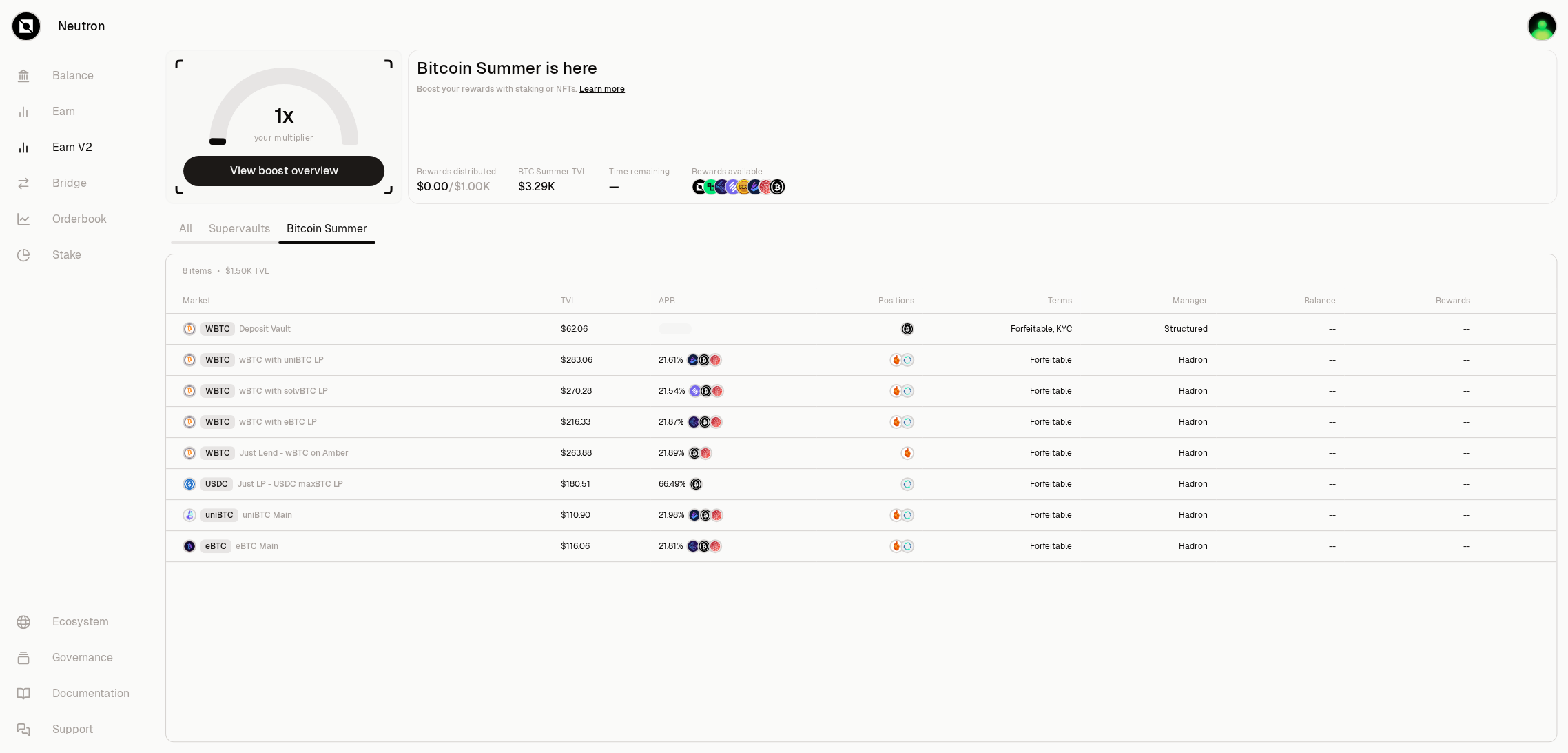
click at [998, 168] on div "Rewards distributed / BTC Summer TVL Time remaining — Rewards available" at bounding box center [982, 180] width 1131 height 30
click at [590, 639] on div "Market TVL APR Positions Terms Manager Balance Rewards WBTC Deposit Vault $62.0…" at bounding box center [861, 515] width 1391 height 453
click at [246, 219] on link "Supervaults" at bounding box center [239, 229] width 78 height 27
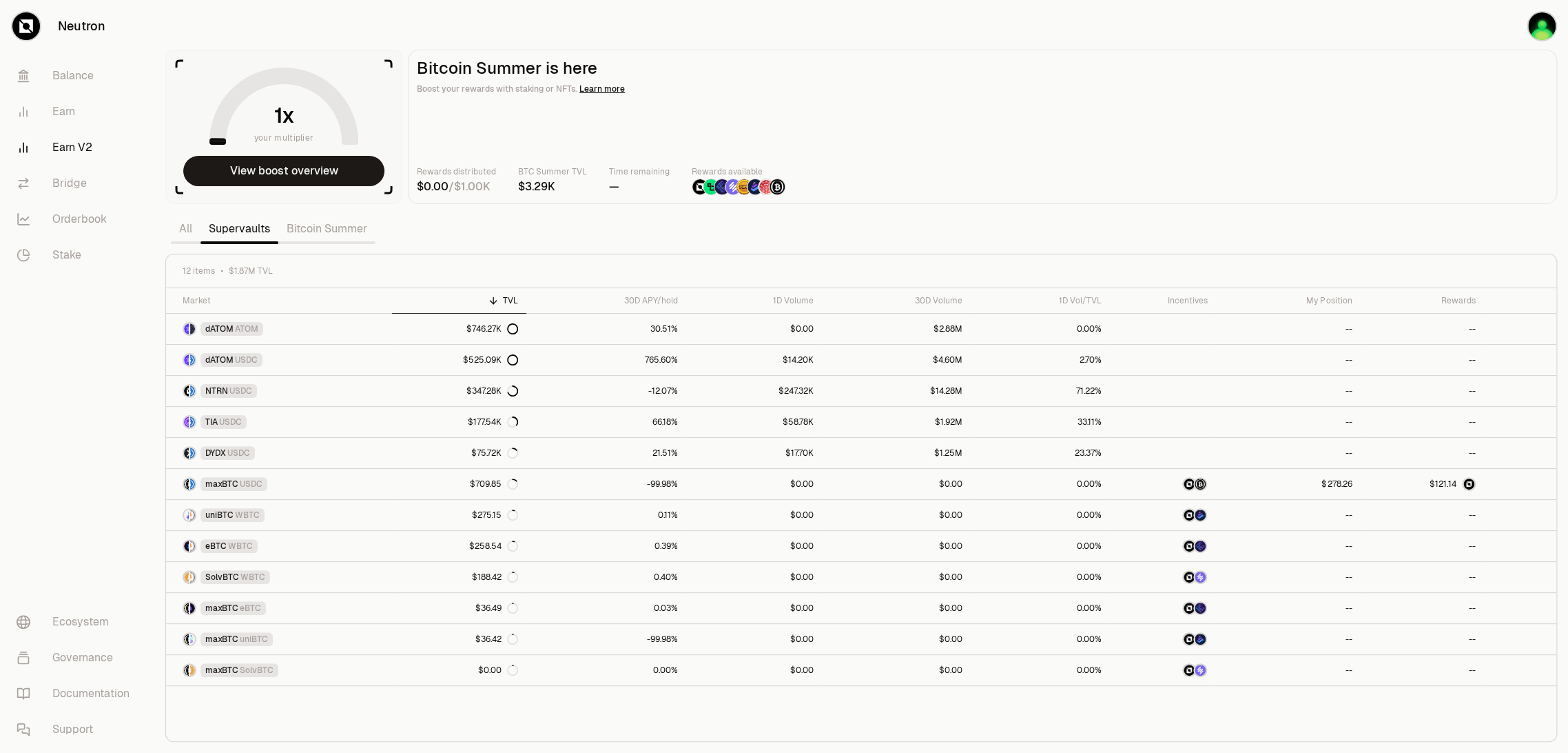
click at [1070, 158] on main "Bitcoin Summer is here Boost your rewards with staking or NFTs. Learn more Rewa…" at bounding box center [982, 126] width 1150 height 155
click at [1079, 172] on div "Rewards distributed / BTC Summer TVL Time remaining — Rewards available" at bounding box center [982, 180] width 1131 height 30
click at [918, 126] on main "Bitcoin Summer is here Boost your rewards with staking or NFTs. Learn more Rewa…" at bounding box center [982, 126] width 1150 height 155
click at [1023, 168] on div "Rewards distributed / BTC Summer TVL Time remaining — Rewards available" at bounding box center [982, 180] width 1131 height 30
click at [887, 180] on div "Rewards distributed / BTC Summer TVL Time remaining — Rewards available" at bounding box center [982, 180] width 1131 height 30
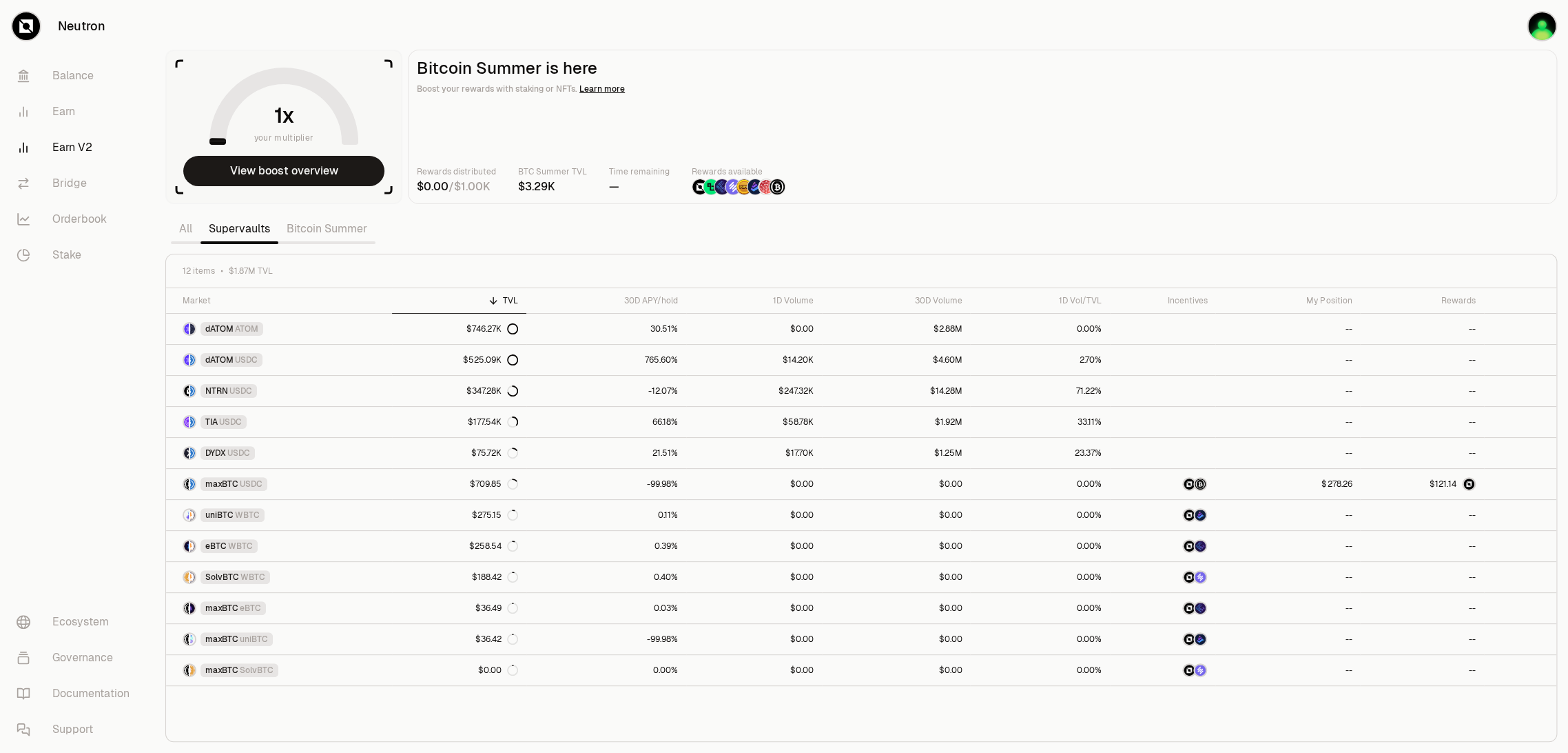
drag, startPoint x: 1150, startPoint y: 90, endPoint x: 1036, endPoint y: 105, distance: 115.0
click at [1150, 90] on p "Boost your rewards with staking or NFTs. Learn more" at bounding box center [982, 89] width 1131 height 14
click at [1151, 196] on main "Bitcoin Summer is here Boost your rewards with staking or NFTs. Learn more Rewa…" at bounding box center [982, 126] width 1150 height 155
click at [1070, 180] on div "Rewards distributed / BTC Summer TVL Time remaining — Rewards available" at bounding box center [982, 180] width 1131 height 30
click at [1108, 112] on main "Bitcoin Summer is here Boost your rewards with staking or NFTs. Learn more Rewa…" at bounding box center [982, 126] width 1150 height 155
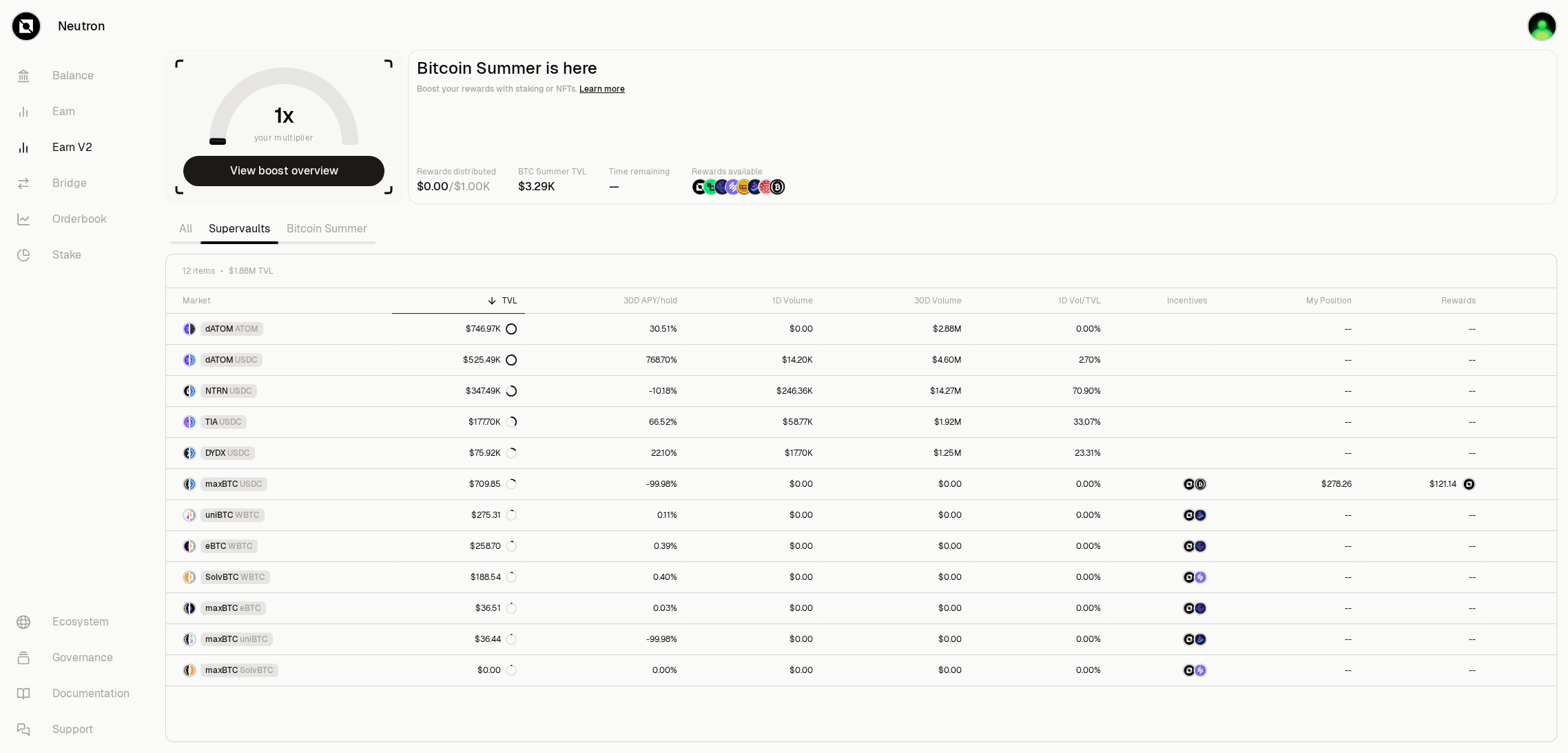
click at [1002, 162] on main "Bitcoin Summer is here Boost your rewards with staking or NFTs. Learn more Rewa…" at bounding box center [982, 126] width 1150 height 155
click at [1022, 166] on div "Rewards distributed / BTC Summer TVL Time remaining — Rewards available" at bounding box center [982, 180] width 1131 height 30
